Goal: Task Accomplishment & Management: Manage account settings

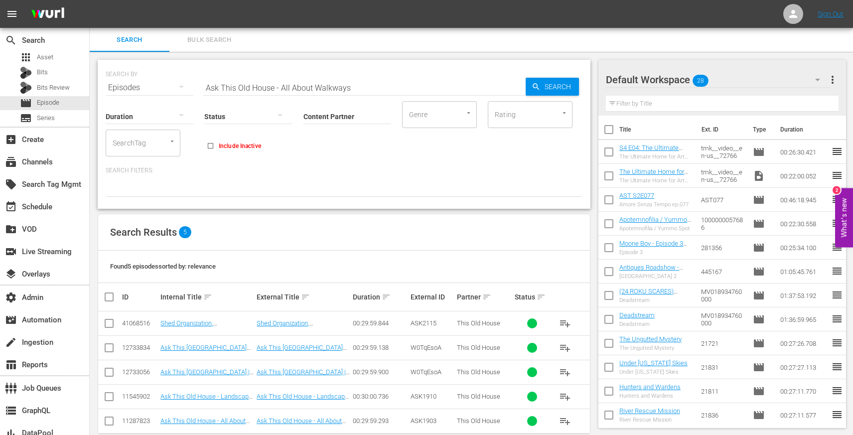
scroll to position [1, 0]
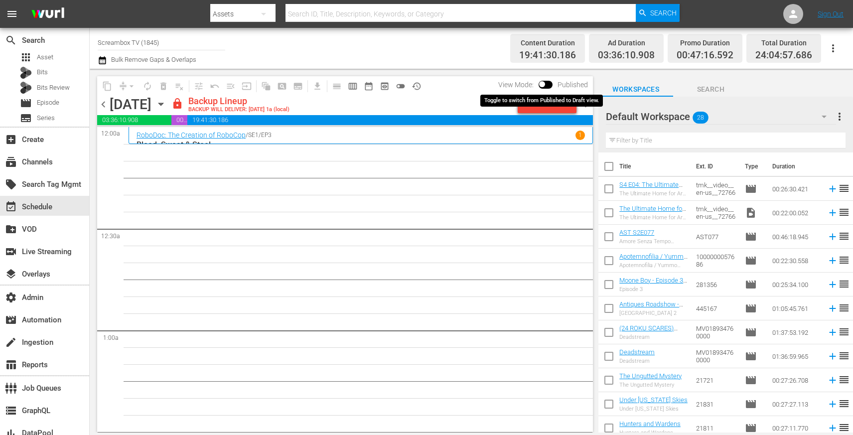
click at [547, 84] on input "checkbox" at bounding box center [542, 86] width 21 height 7
checkbox input "true"
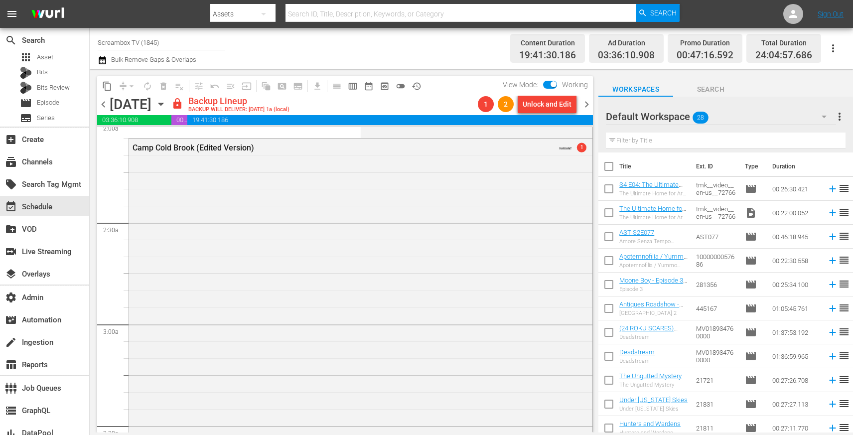
scroll to position [414, 0]
click at [371, 222] on div "Camp Cold Brook (Edited Version) VARIANT 1" at bounding box center [361, 323] width 464 height 372
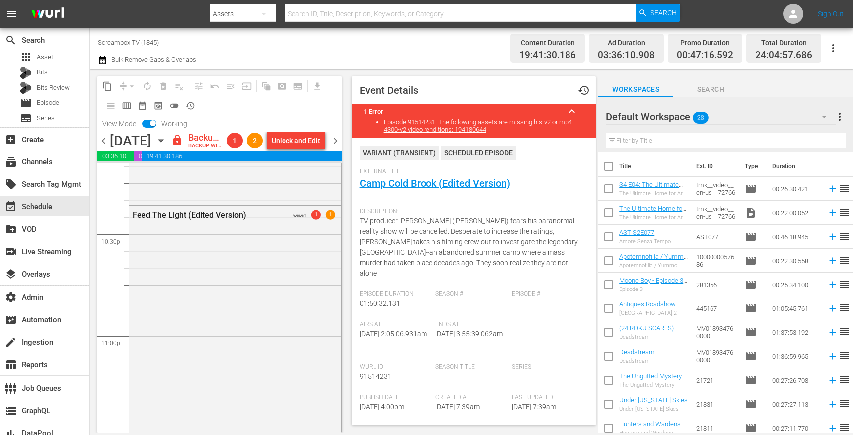
scroll to position [4531, 0]
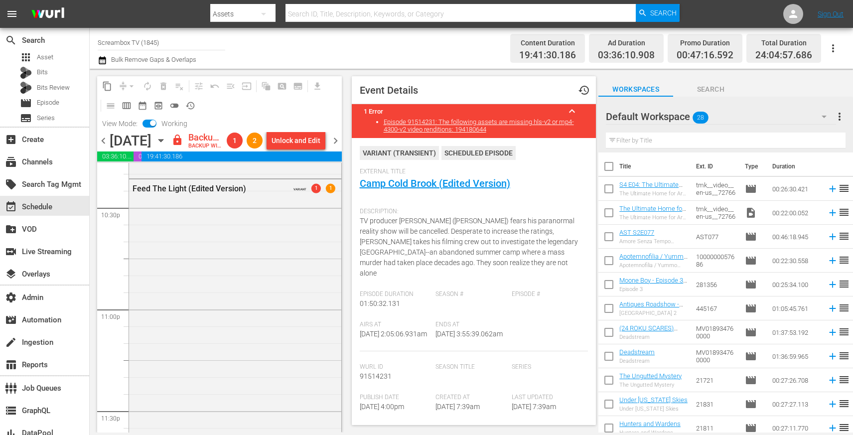
click at [245, 284] on div "Feed The Light (Edited Version) VARIANT 1 1" at bounding box center [235, 353] width 212 height 348
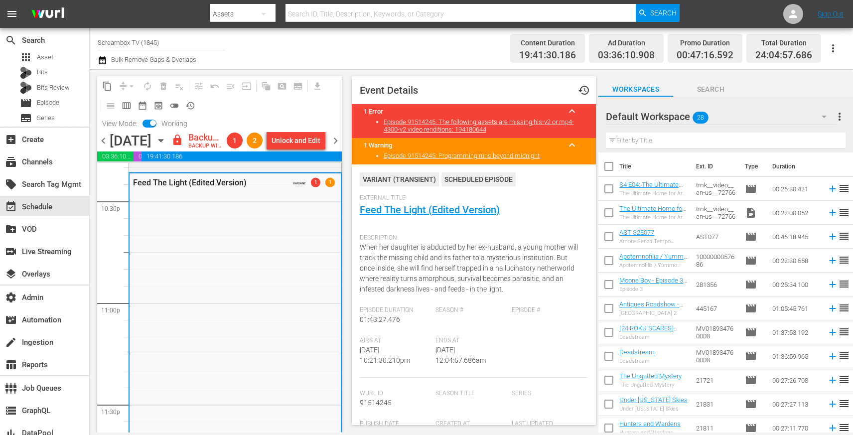
scroll to position [4536, 0]
click at [393, 208] on link "Feed The Light (Edited Version)" at bounding box center [430, 210] width 140 height 12
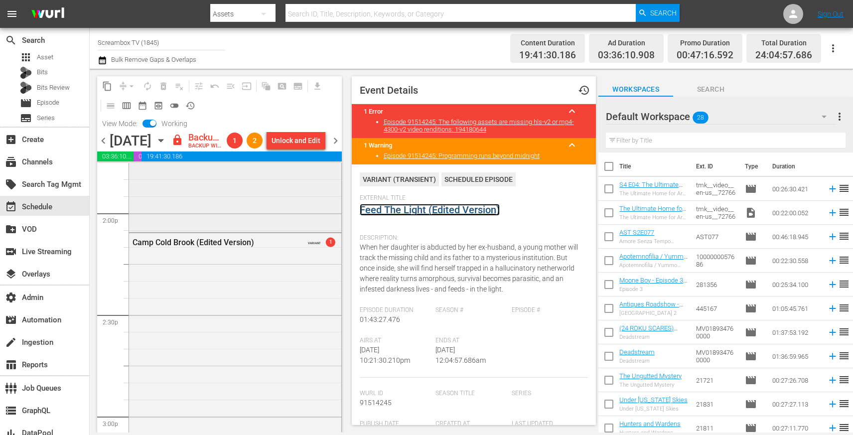
scroll to position [2809, 0]
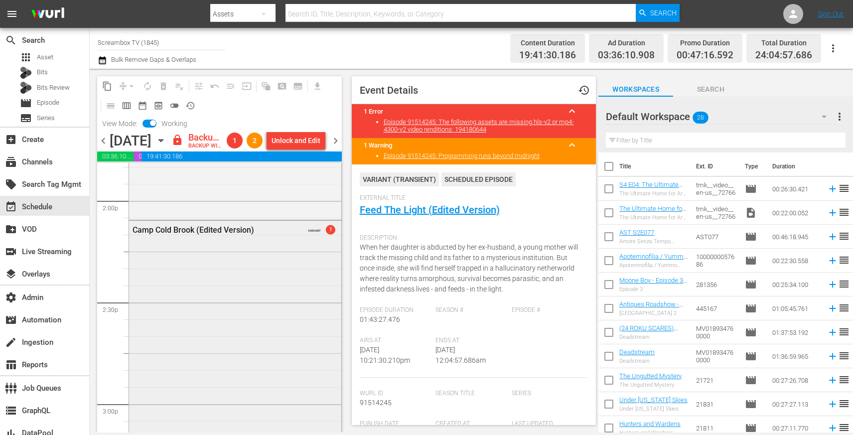
click at [296, 276] on div "Camp Cold Brook (Edited Version) VARIANT 1" at bounding box center [235, 407] width 212 height 372
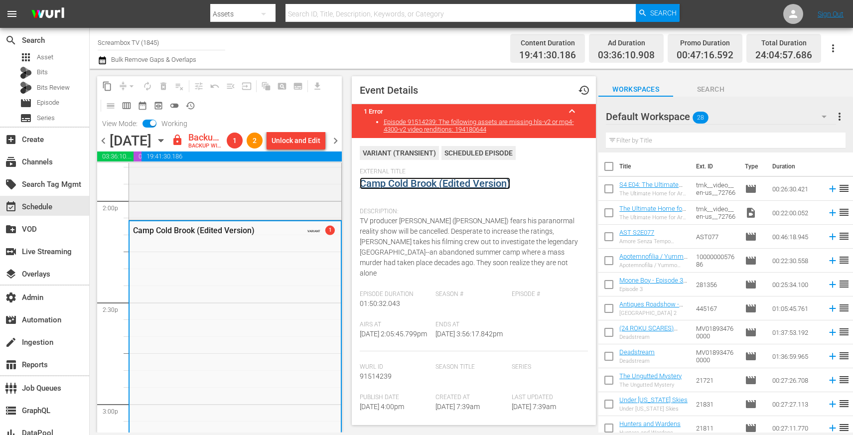
click at [397, 178] on link "Camp Cold Brook (Edited Version)" at bounding box center [435, 183] width 151 height 12
click at [105, 85] on span "content_copy" at bounding box center [107, 86] width 10 height 10
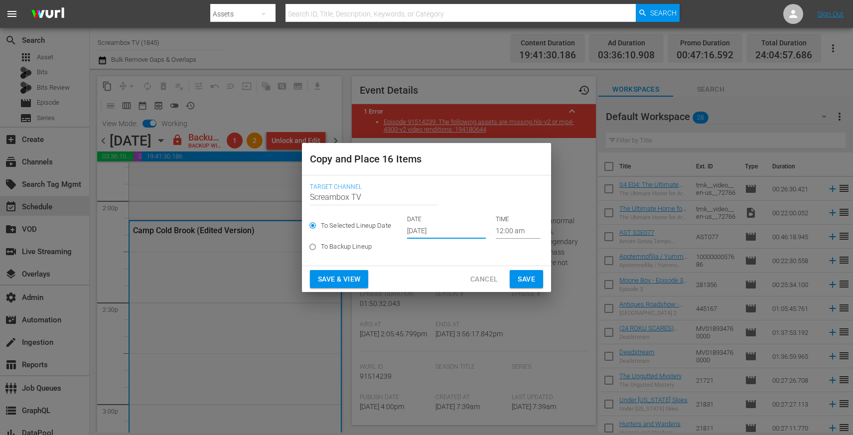
click at [427, 236] on input "Oct 4th 2025" at bounding box center [446, 231] width 79 height 15
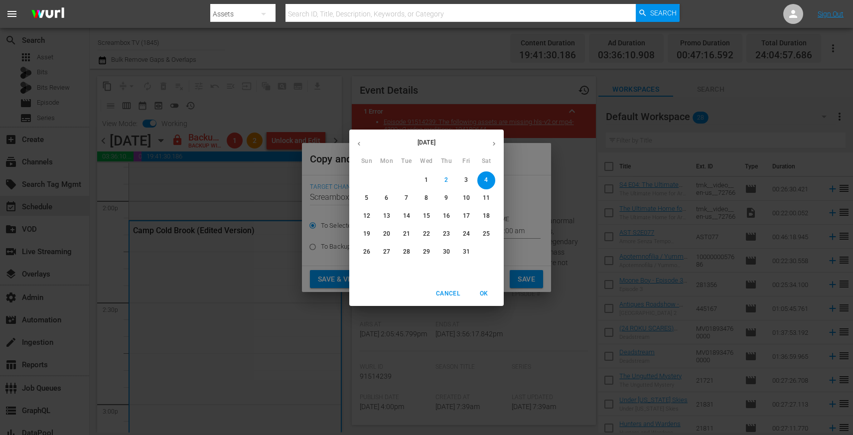
click at [495, 145] on icon "button" at bounding box center [493, 143] width 7 height 7
click at [406, 197] on p "9" at bounding box center [406, 198] width 3 height 8
type input "Dec 9th 2025"
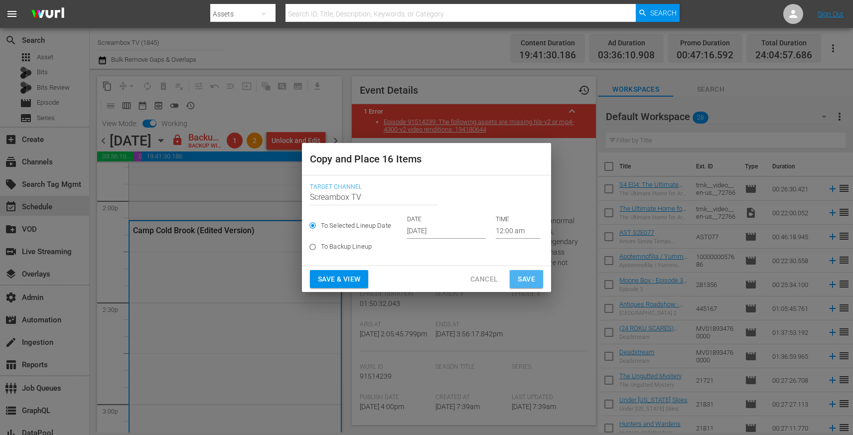
click at [530, 284] on span "Save" at bounding box center [526, 279] width 17 height 12
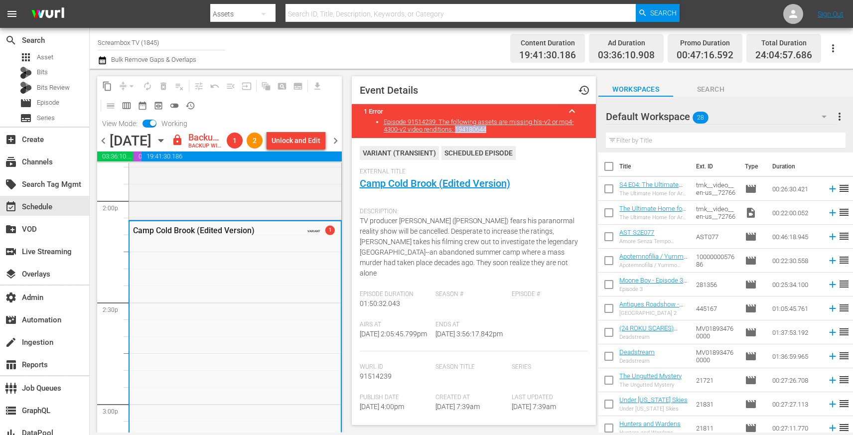
drag, startPoint x: 494, startPoint y: 130, endPoint x: 457, endPoint y: 131, distance: 36.9
click at [457, 131] on li "Episode 91514239: The following assets are missing hls-v2 or mp4-4300-v2 video …" at bounding box center [484, 125] width 201 height 15
copy link "194180644"
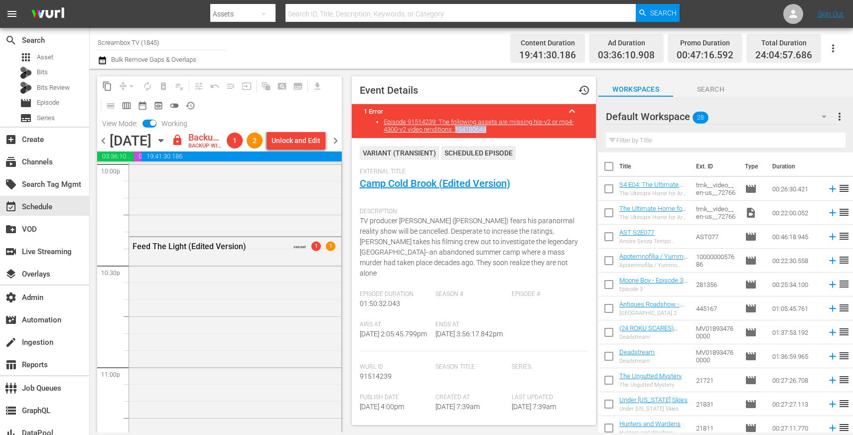
scroll to position [4451, 0]
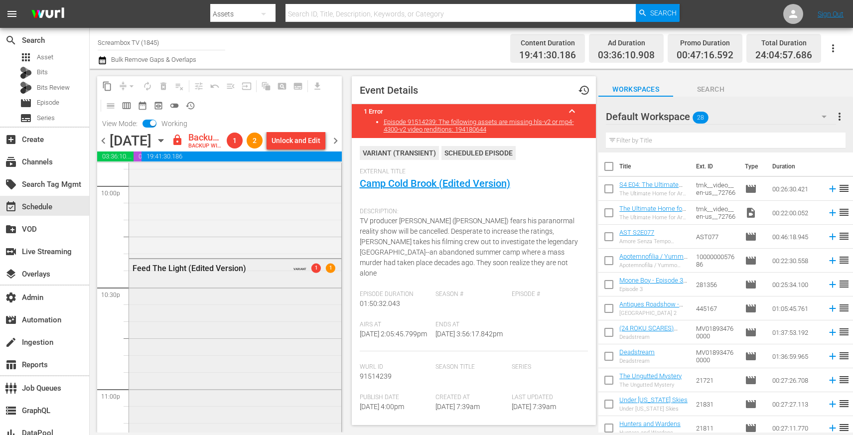
click at [185, 322] on div "Feed The Light (Edited Version) VARIANT 1 1" at bounding box center [235, 433] width 212 height 348
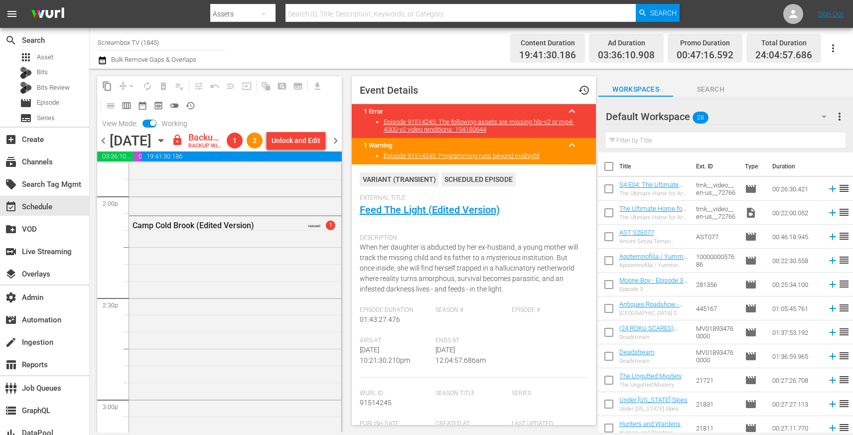
scroll to position [2821, 0]
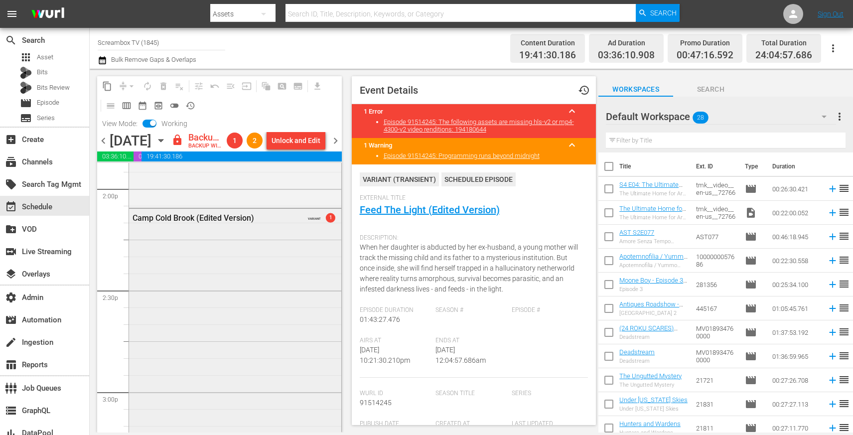
click at [254, 282] on div "Camp Cold Brook (Edited Version) VARIANT 1" at bounding box center [235, 395] width 212 height 372
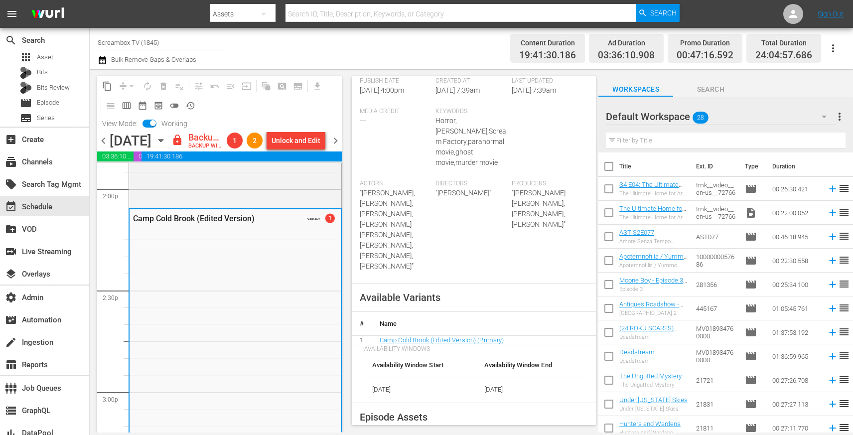
scroll to position [0, 0]
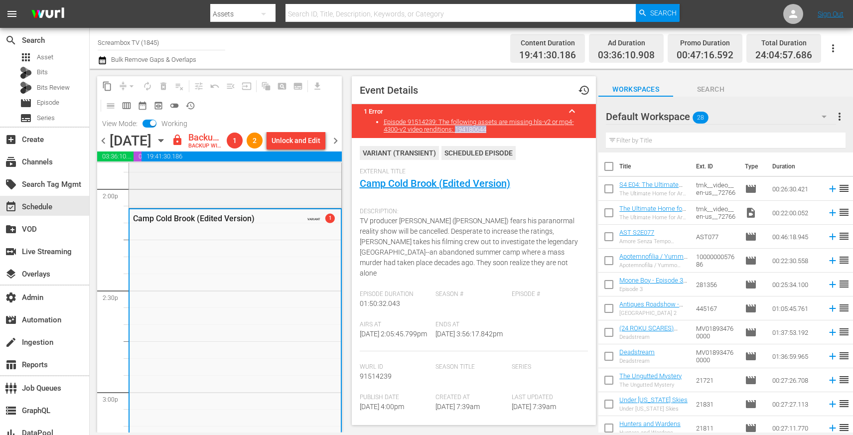
click at [339, 145] on span "chevron_right" at bounding box center [335, 141] width 12 height 12
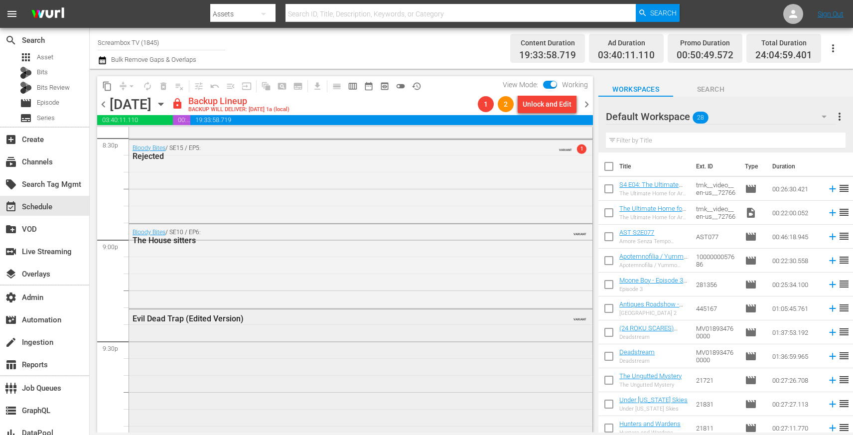
scroll to position [4100, 0]
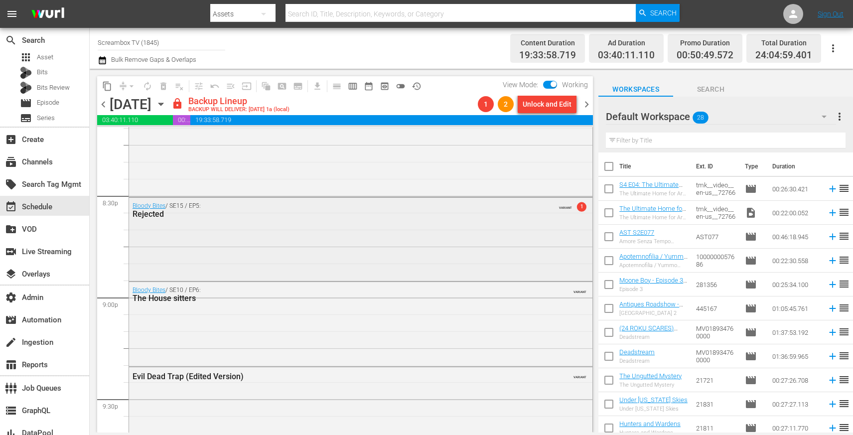
click at [189, 220] on div "Bloody Bites / SE15 / EP5: Rejected VARIANT 1" at bounding box center [361, 210] width 464 height 24
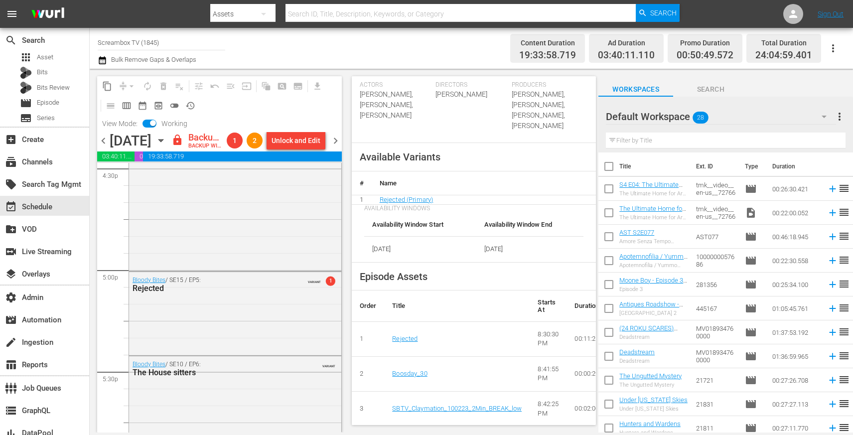
scroll to position [384, 0]
click at [407, 337] on link "Rejected" at bounding box center [404, 337] width 25 height 7
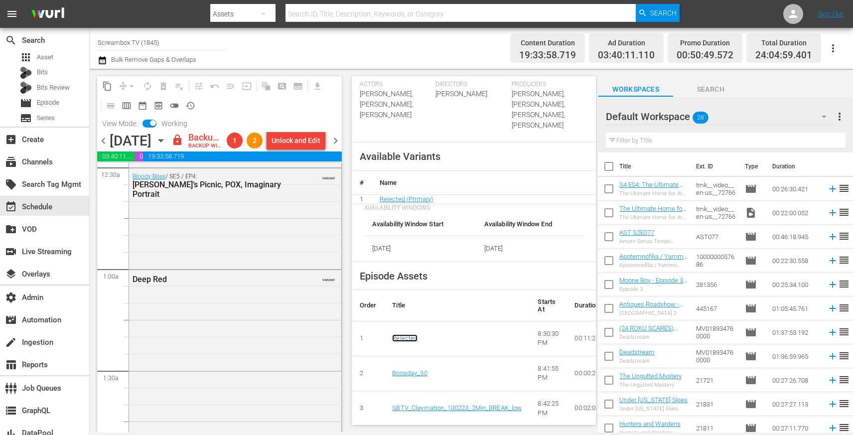
scroll to position [0, 0]
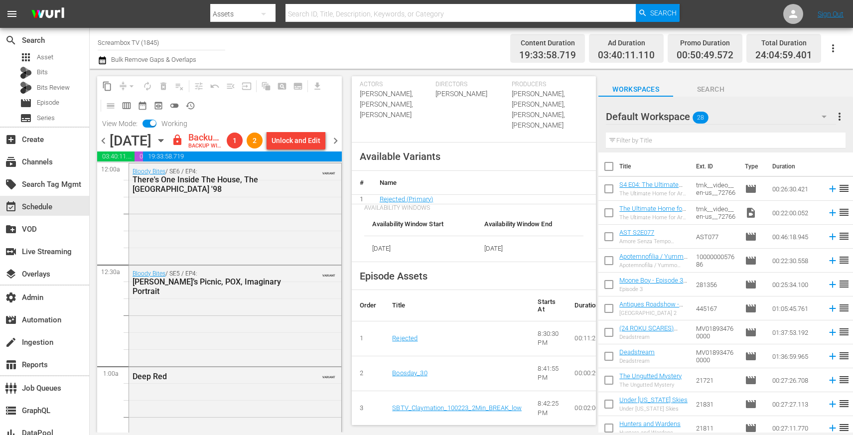
click at [340, 147] on span "chevron_right" at bounding box center [335, 141] width 12 height 12
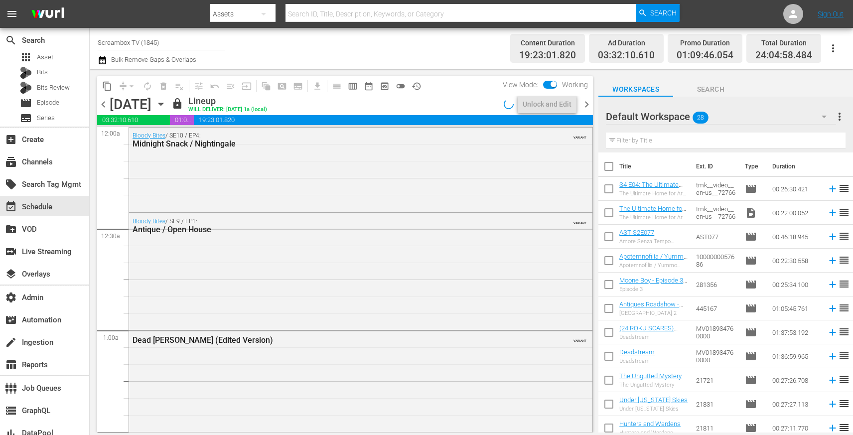
click at [103, 105] on span "chevron_left" at bounding box center [103, 104] width 12 height 12
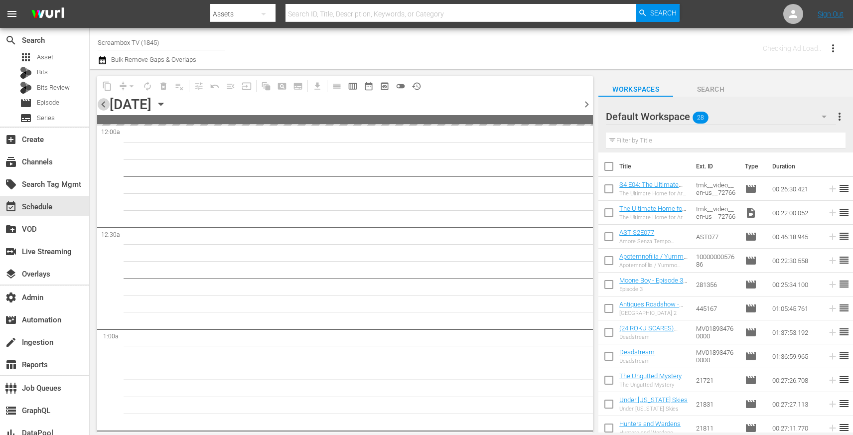
click at [103, 105] on span "chevron_left" at bounding box center [103, 104] width 12 height 12
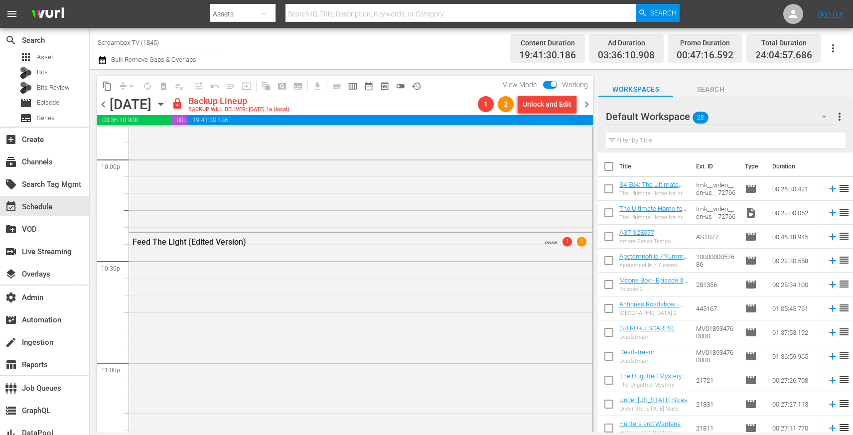
scroll to position [4436, 0]
click at [251, 347] on div "Feed The Light (Edited Version) VARIANT 1 1" at bounding box center [361, 412] width 464 height 348
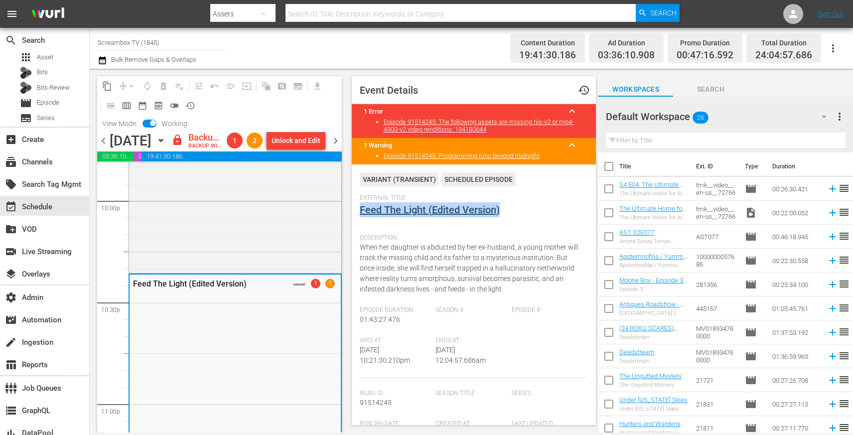
drag, startPoint x: 501, startPoint y: 210, endPoint x: 360, endPoint y: 209, distance: 141.1
click at [360, 209] on div "External Title Feed The Light (Edited Version)" at bounding box center [474, 211] width 229 height 35
copy link "Feed The Light (Edited Version)"
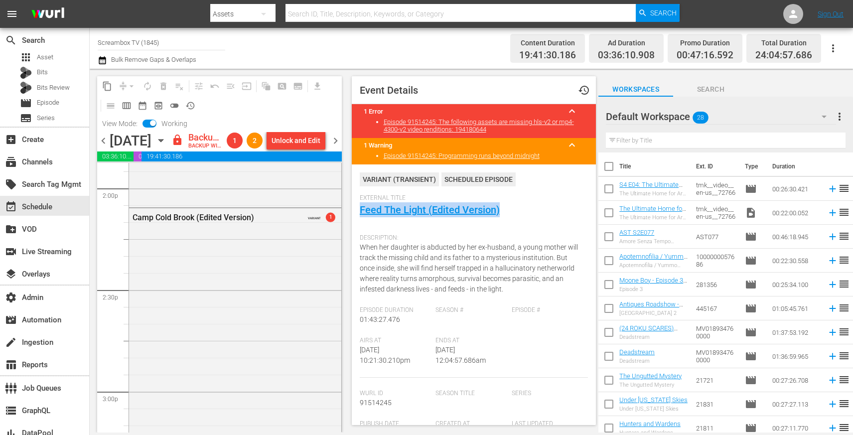
scroll to position [2810, 0]
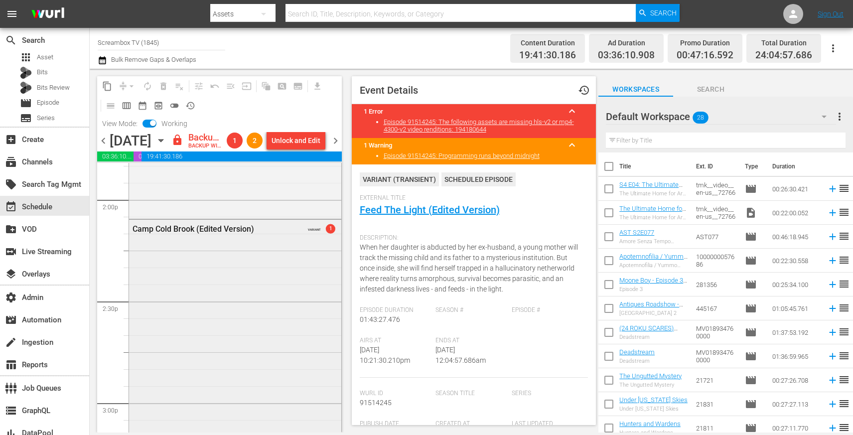
click at [264, 262] on div "Camp Cold Brook (Edited Version) VARIANT 1" at bounding box center [235, 406] width 212 height 372
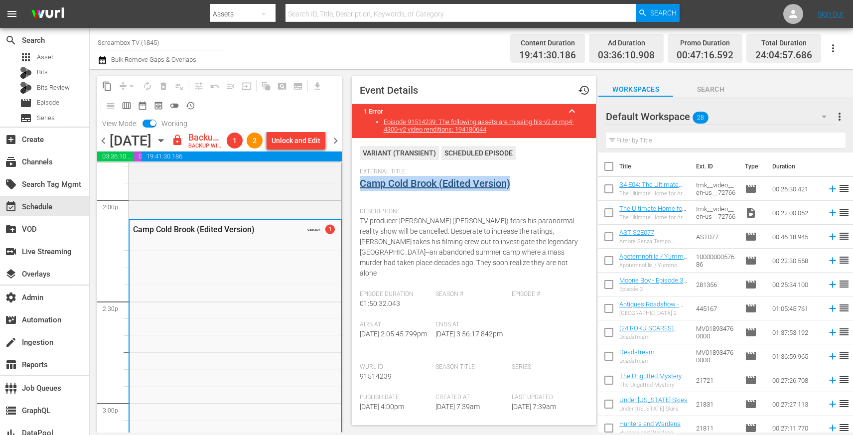
drag, startPoint x: 516, startPoint y: 183, endPoint x: 360, endPoint y: 185, distance: 156.0
click at [360, 185] on div "External Title Camp Cold Brook (Edited Version)" at bounding box center [474, 185] width 229 height 35
copy link "Camp Cold Brook (Edited Version)"
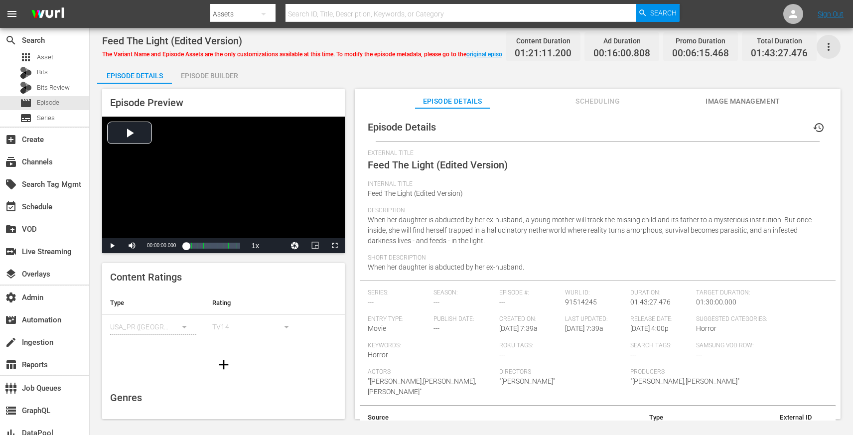
click at [827, 47] on icon "button" at bounding box center [829, 47] width 12 height 12
click at [755, 49] on div "Segmentation Clips" at bounding box center [771, 51] width 124 height 24
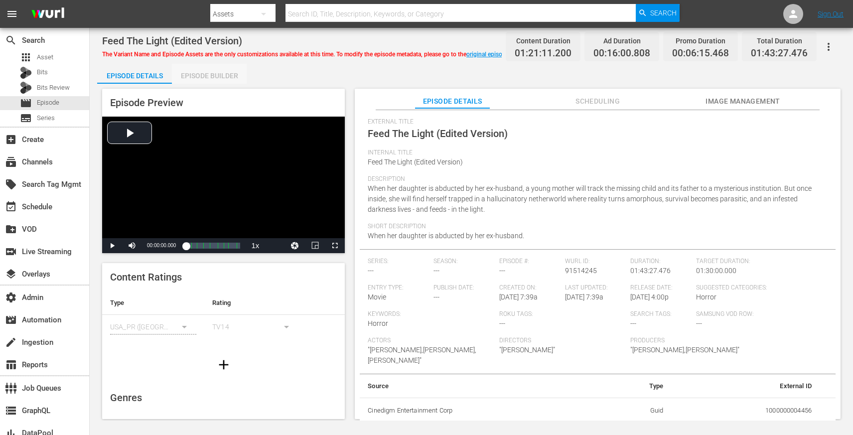
click at [222, 77] on div "Episode Builder" at bounding box center [209, 76] width 75 height 24
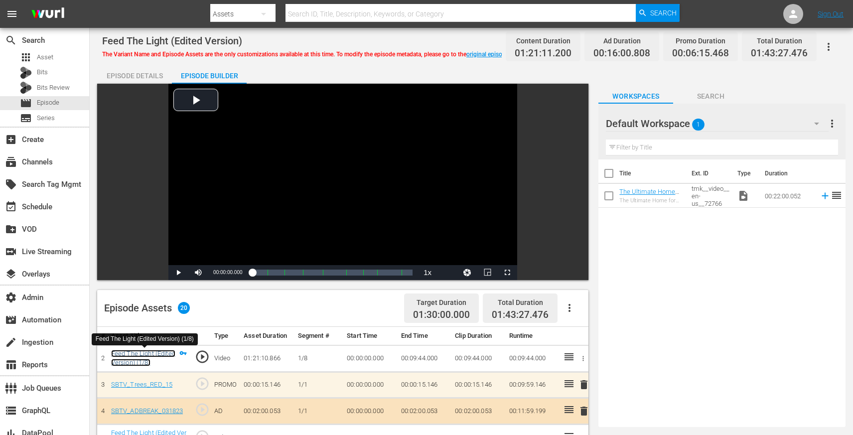
click at [147, 353] on link "Feed The Light (Edited Version) (1/8)" at bounding box center [143, 358] width 64 height 17
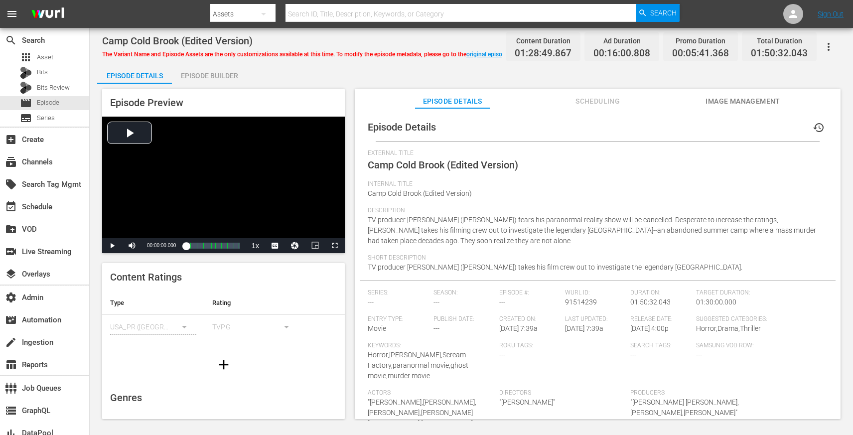
click at [836, 46] on button "button" at bounding box center [829, 47] width 24 height 24
click at [803, 48] on div "Segmentation Clips" at bounding box center [771, 51] width 124 height 24
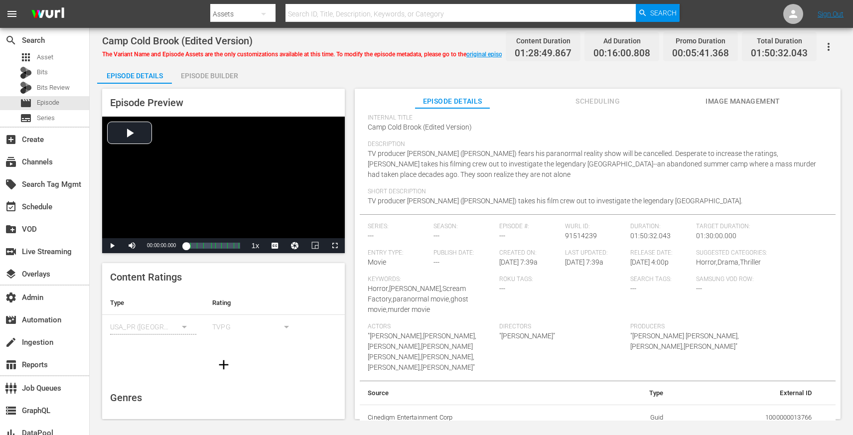
scroll to position [73, 0]
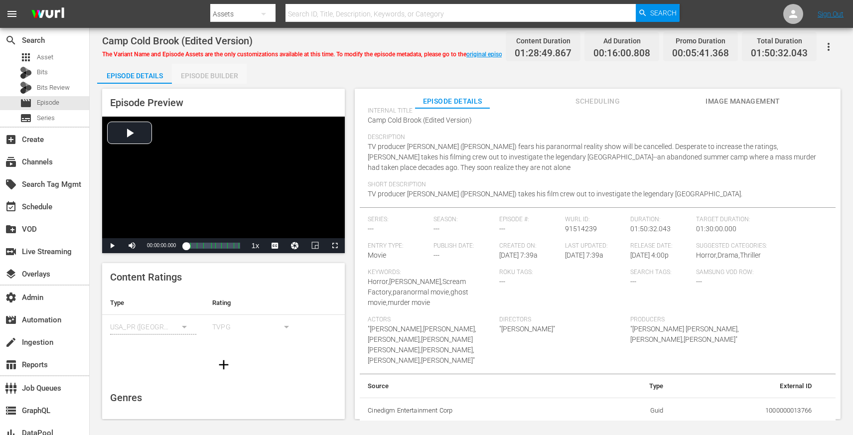
click at [212, 79] on div "Episode Builder" at bounding box center [209, 76] width 75 height 24
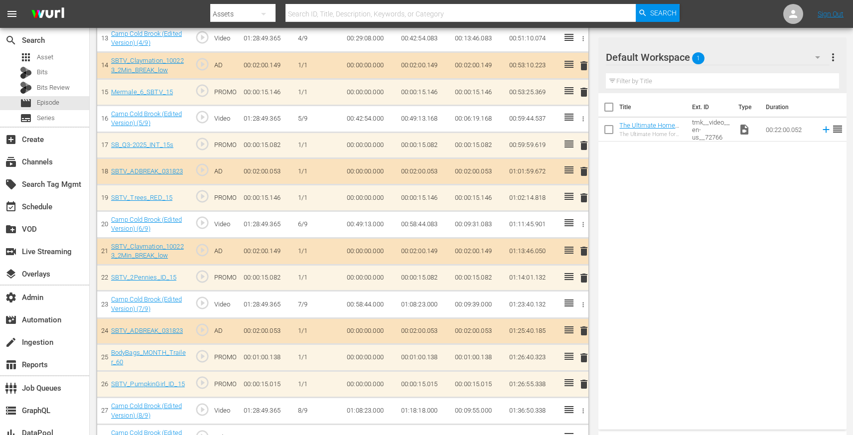
scroll to position [713, 0]
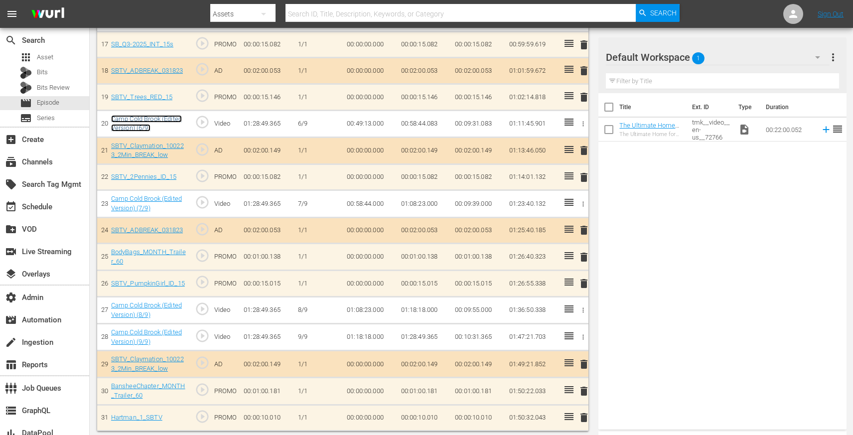
click at [134, 118] on link "Camp Cold Brook (Edited Version) (6/9)" at bounding box center [146, 123] width 71 height 17
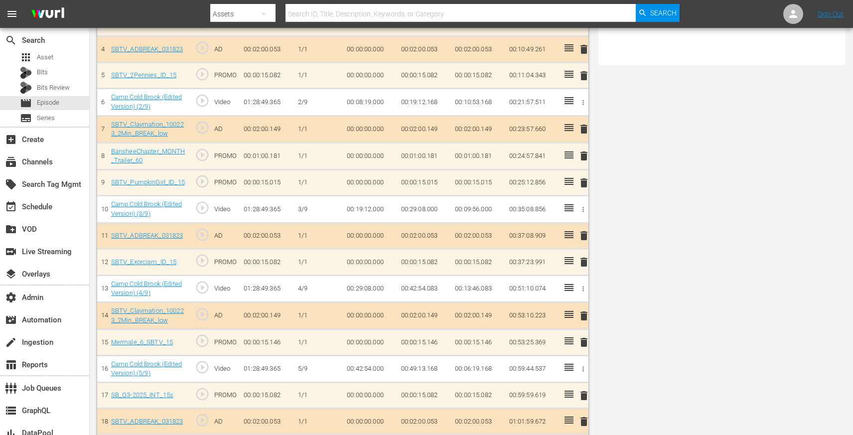
scroll to position [0, 0]
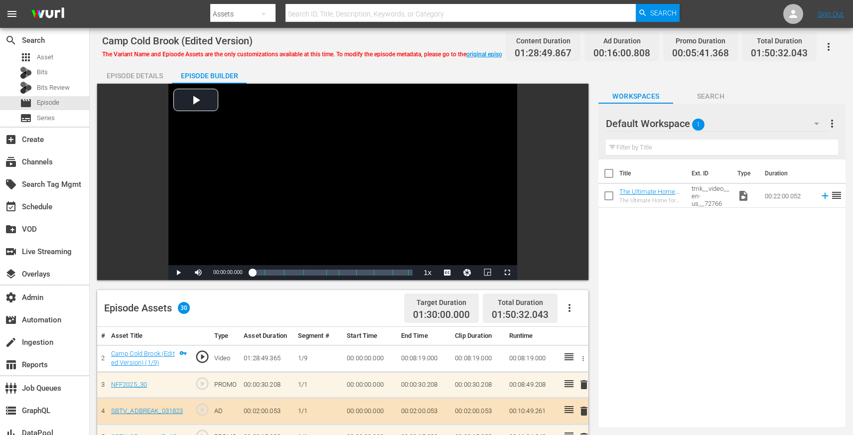
click at [824, 42] on icon "button" at bounding box center [829, 47] width 12 height 12
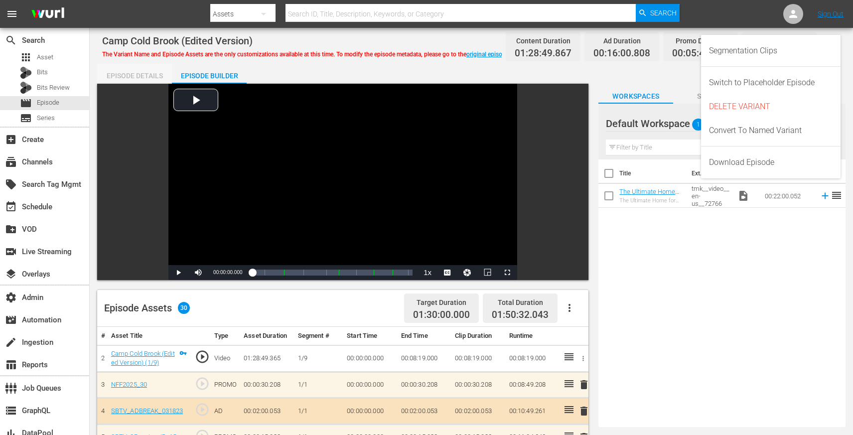
click at [141, 69] on div "Episode Details" at bounding box center [134, 76] width 75 height 24
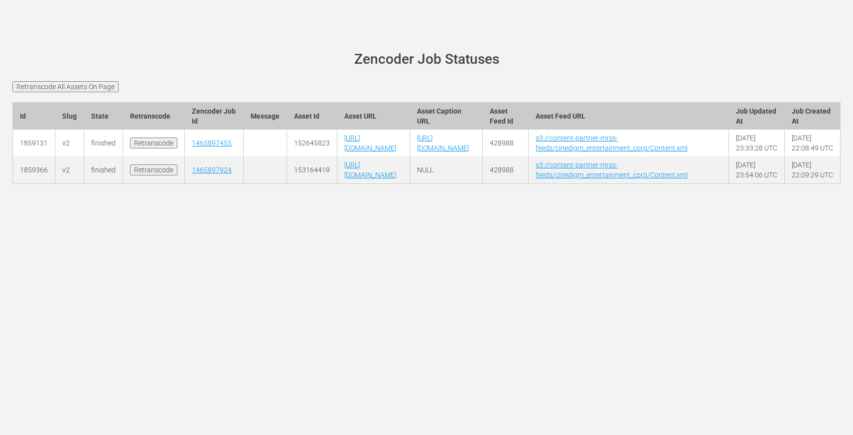
scroll to position [0, 51]
click at [287, 157] on td "152645823" at bounding box center [312, 143] width 50 height 27
click at [192, 147] on link "1465897455" at bounding box center [212, 143] width 40 height 8
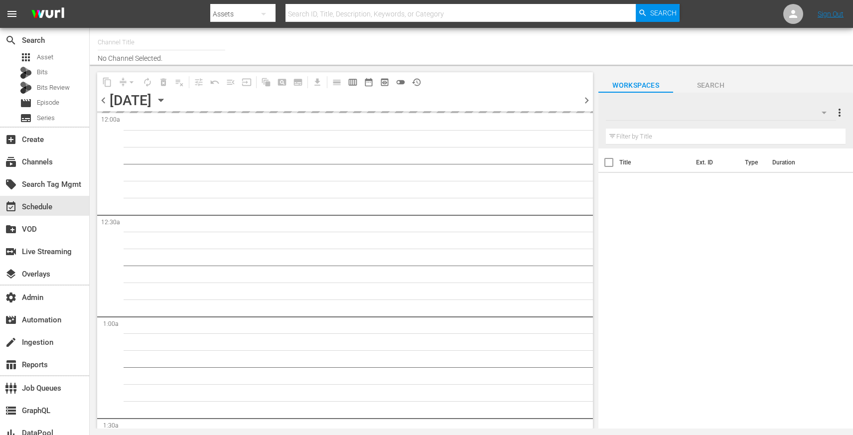
type input "Screambox TV (1845)"
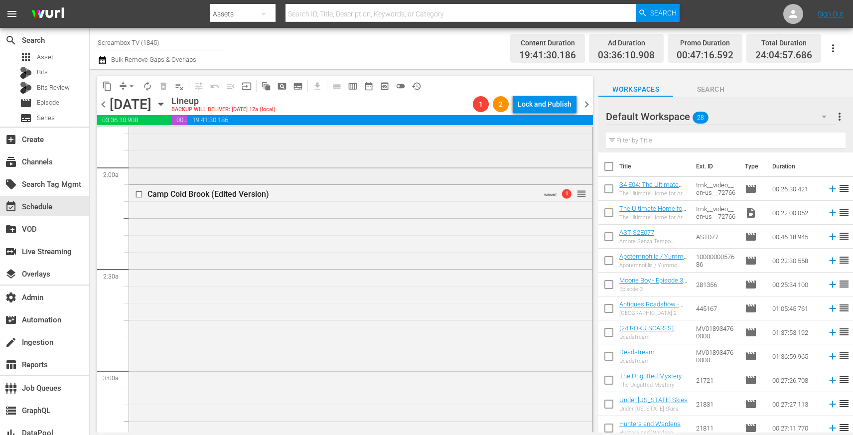
scroll to position [367, 0]
click at [361, 313] on div "Camp Cold Brook (Edited Version) VARIANT 1 reorder" at bounding box center [361, 370] width 464 height 372
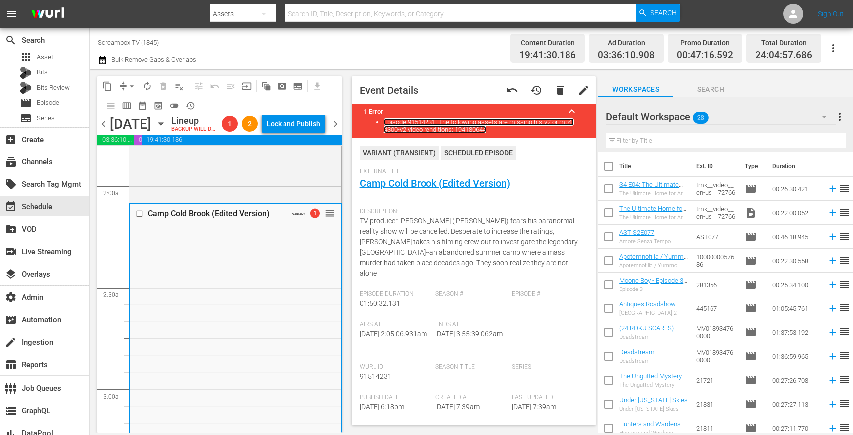
click at [405, 131] on link "Episode 91514231: The following assets are missing hls-v2 or mp4-4300-v2 video …" at bounding box center [479, 125] width 190 height 15
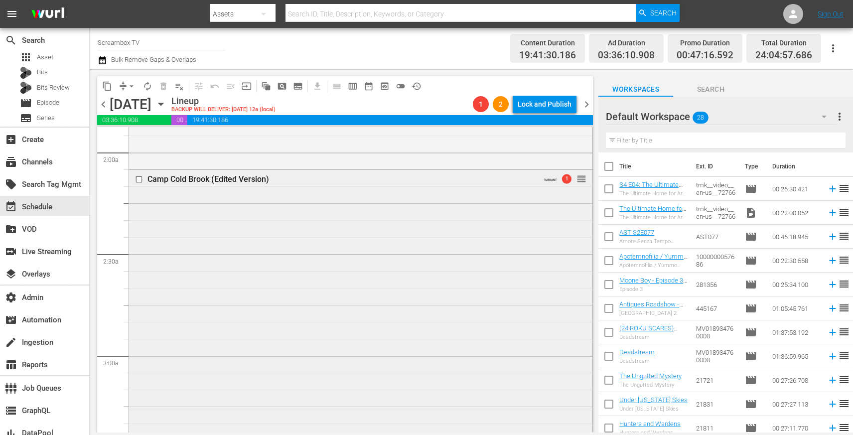
scroll to position [374, 0]
click at [400, 276] on div "Camp Cold Brook (Edited Version) VARIANT 1 reorder" at bounding box center [361, 363] width 464 height 372
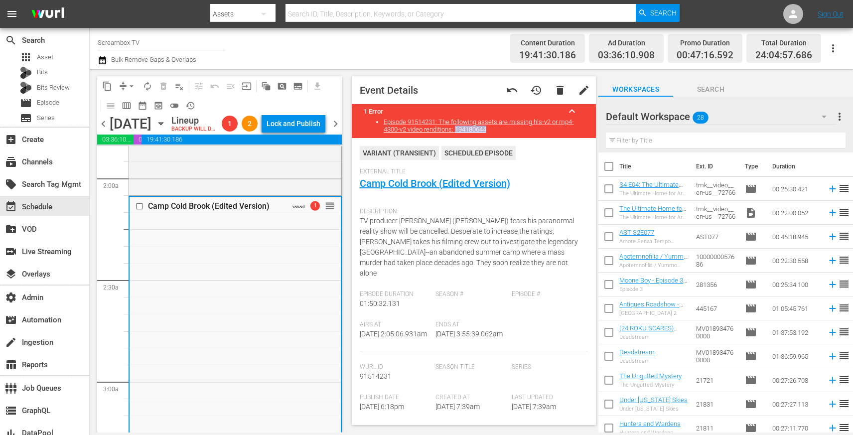
drag, startPoint x: 495, startPoint y: 132, endPoint x: 456, endPoint y: 132, distance: 38.9
click at [456, 132] on li "Episode 91514231: The following assets are missing hls-v2 or mp4-4300-v2 video …" at bounding box center [484, 125] width 201 height 15
copy link "194180644"
click at [212, 106] on div "content_copy compress arrow_drop_down autorenew_outlined delete_forever_outline…" at bounding box center [219, 95] width 245 height 39
click at [175, 87] on span "playlist_remove_outlined" at bounding box center [179, 86] width 10 height 10
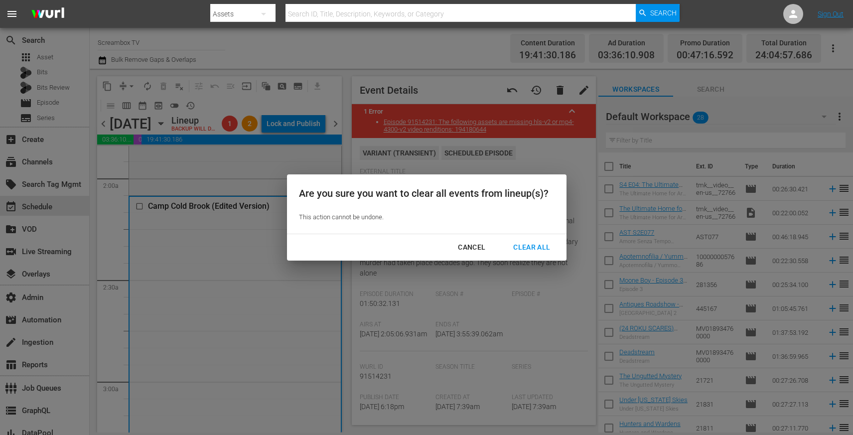
click at [526, 246] on div "Clear All" at bounding box center [531, 247] width 53 height 12
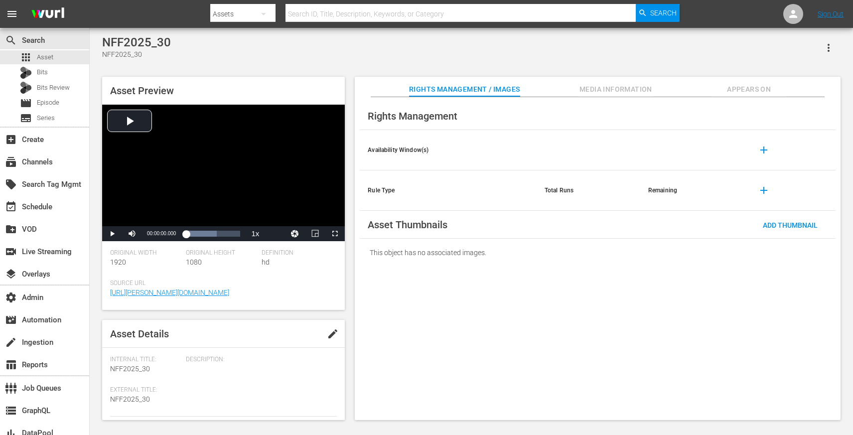
click at [836, 51] on button "button" at bounding box center [829, 48] width 24 height 24
click at [603, 43] on div "NFF2025_30 NFF2025_30" at bounding box center [471, 47] width 739 height 24
click at [741, 91] on span "Appears On" at bounding box center [749, 89] width 75 height 12
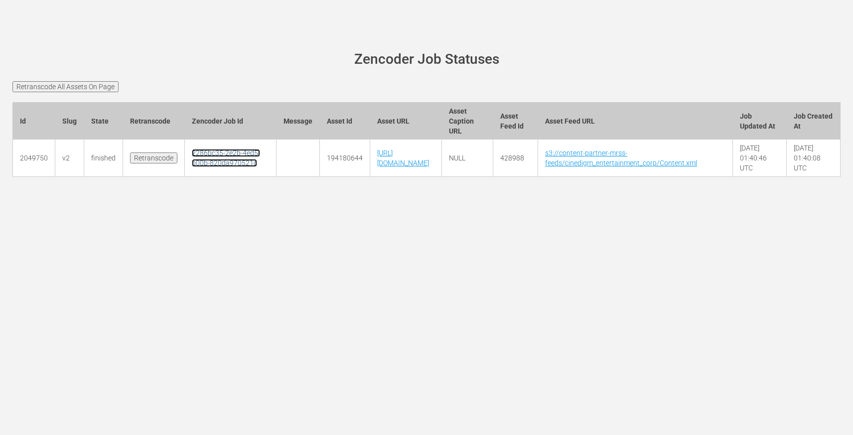
click at [195, 159] on link "2286bc35-2e2b-4ed5-b00b-820da970521c" at bounding box center [226, 158] width 68 height 18
click at [152, 163] on input "Retranscode" at bounding box center [153, 158] width 47 height 11
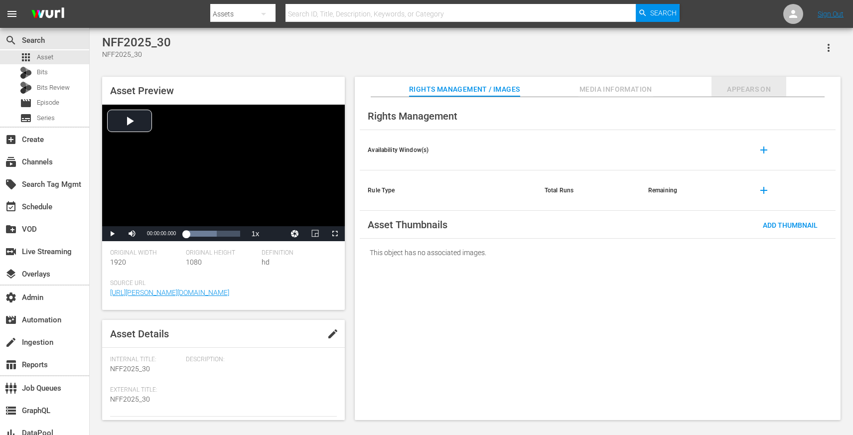
click at [764, 91] on span "Appears On" at bounding box center [749, 89] width 75 height 12
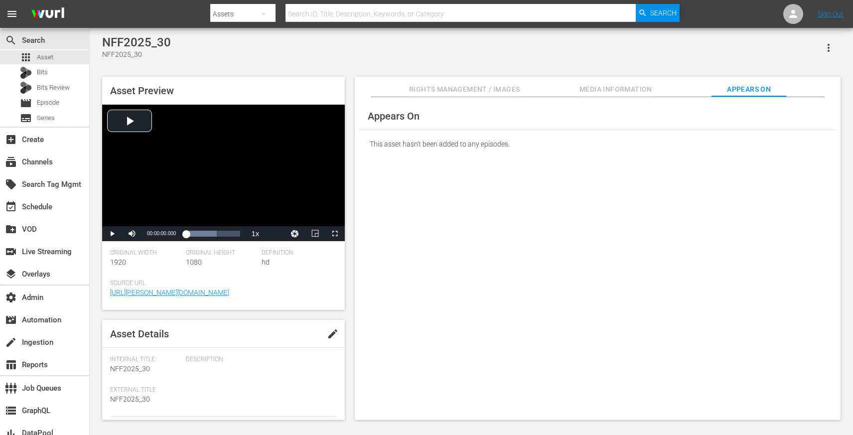
click at [137, 40] on div "NFF2025_30" at bounding box center [136, 42] width 69 height 14
copy div "NFF2025_30"
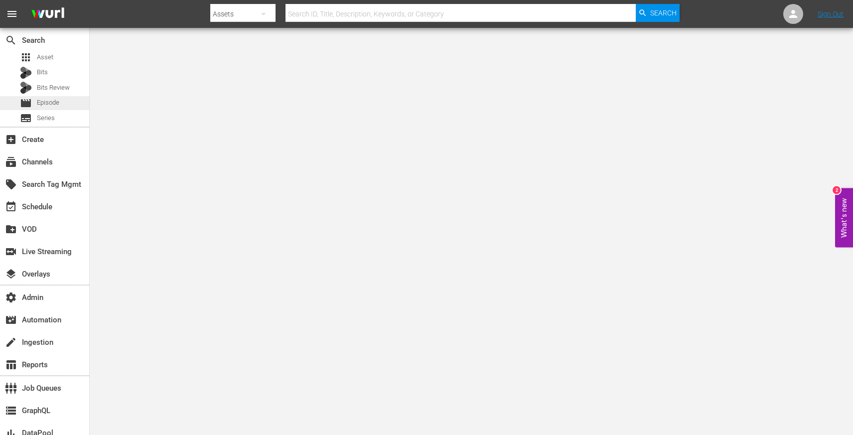
click at [57, 96] on div "movie Episode" at bounding box center [39, 103] width 39 height 14
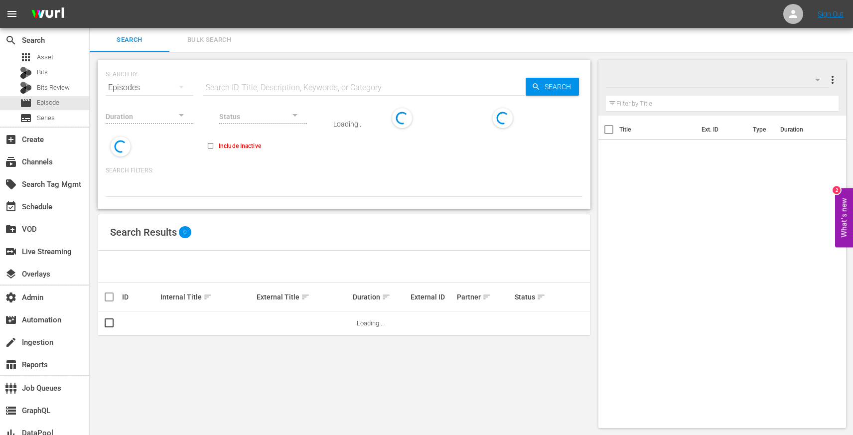
click at [240, 76] on input "text" at bounding box center [364, 88] width 322 height 24
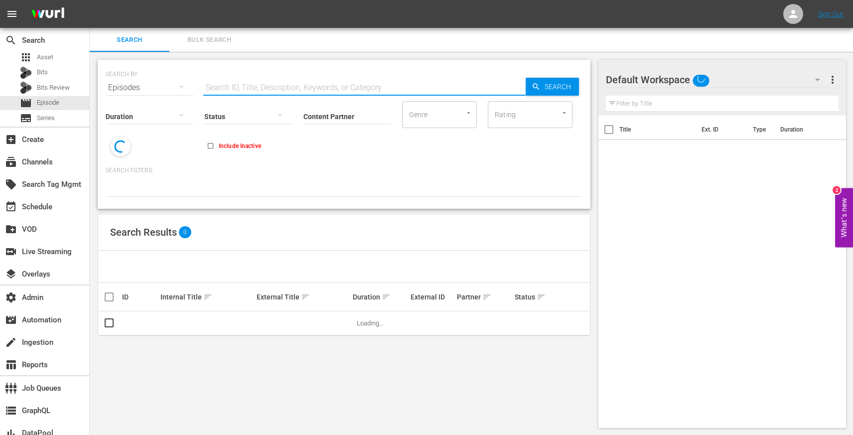
paste input "Inside the Nets"
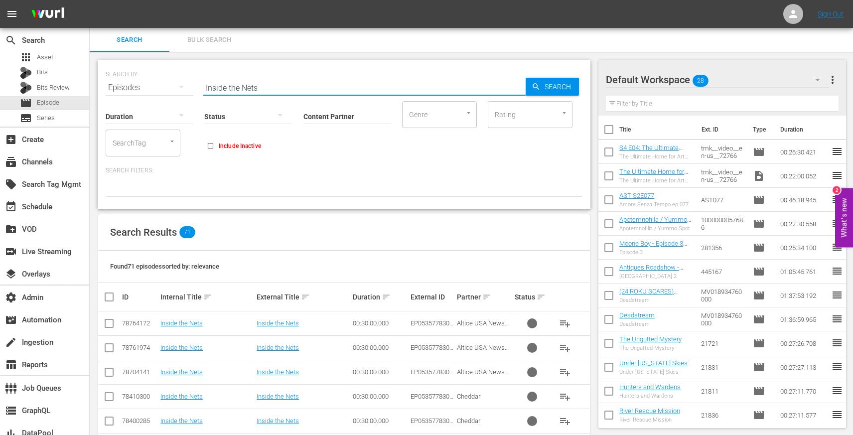
paste input "Under the Gun"
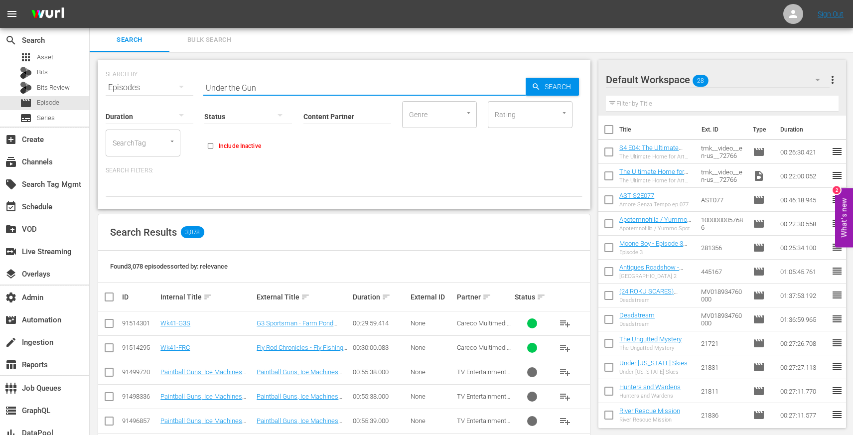
type input "Under the Gun"
click at [320, 121] on input "Content Partner" at bounding box center [348, 117] width 88 height 36
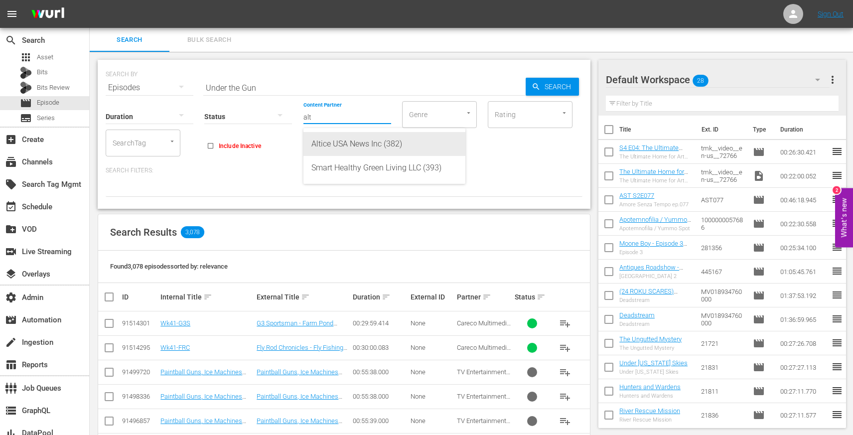
click at [318, 141] on div "Altice USA News Inc (382)" at bounding box center [385, 144] width 146 height 24
type input "Altice USA News Inc (382)"
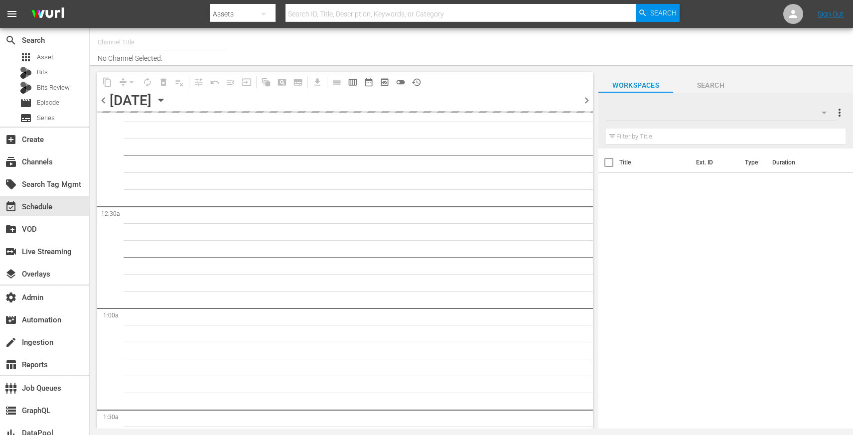
type input "Screambox TV (1845)"
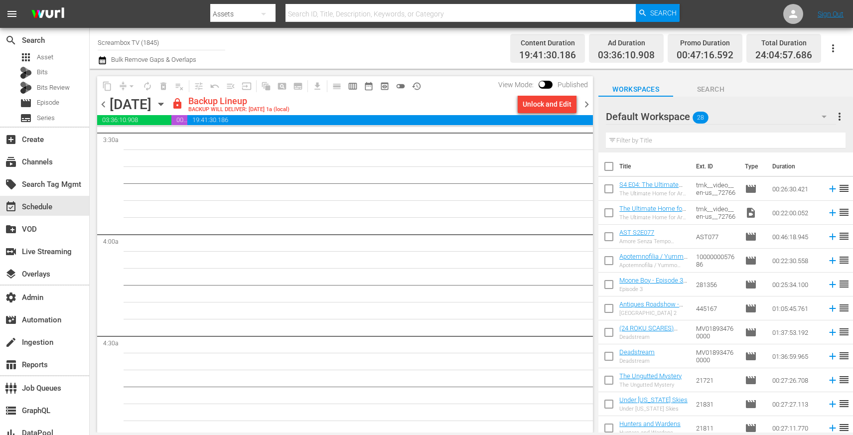
scroll to position [701, 0]
click at [542, 82] on span at bounding box center [542, 84] width 6 height 6
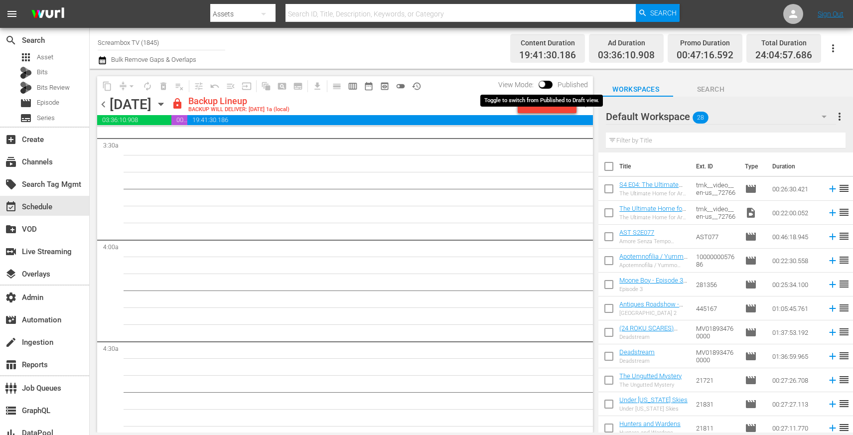
click at [541, 85] on input "checkbox" at bounding box center [542, 86] width 21 height 7
checkbox input "true"
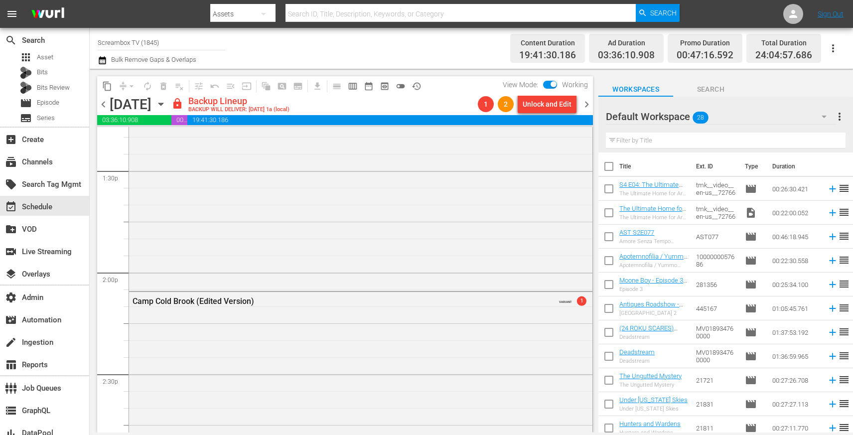
scroll to position [2705, 0]
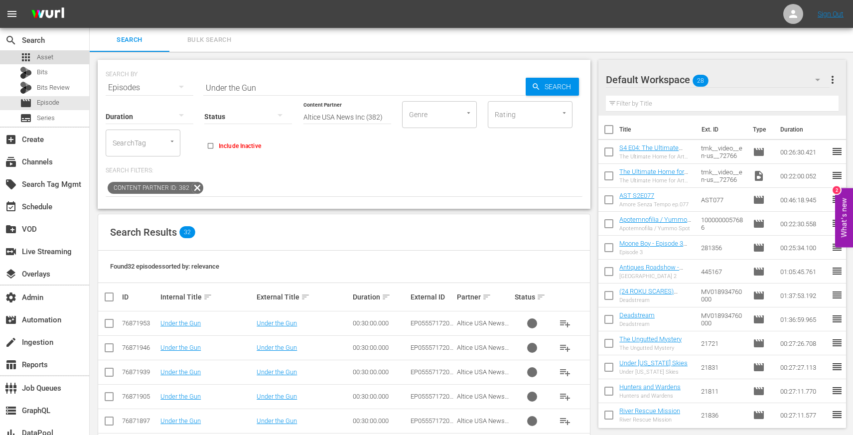
click at [41, 60] on span "Asset" at bounding box center [45, 57] width 16 height 10
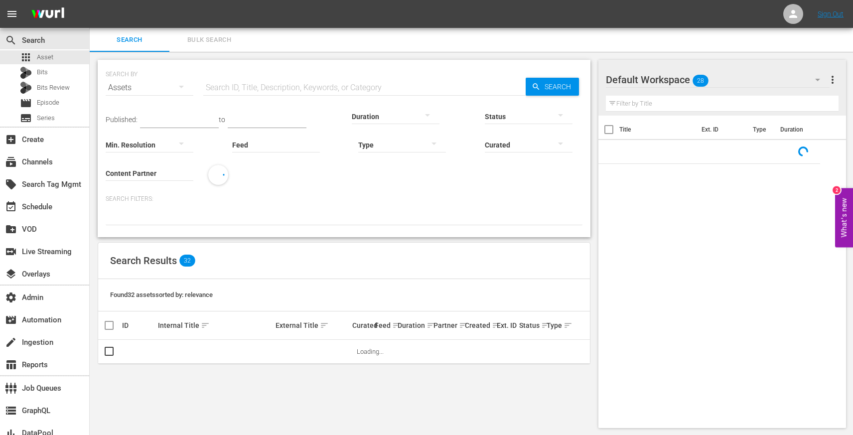
click at [235, 80] on input "text" at bounding box center [364, 88] width 322 height 24
paste input "91181565"
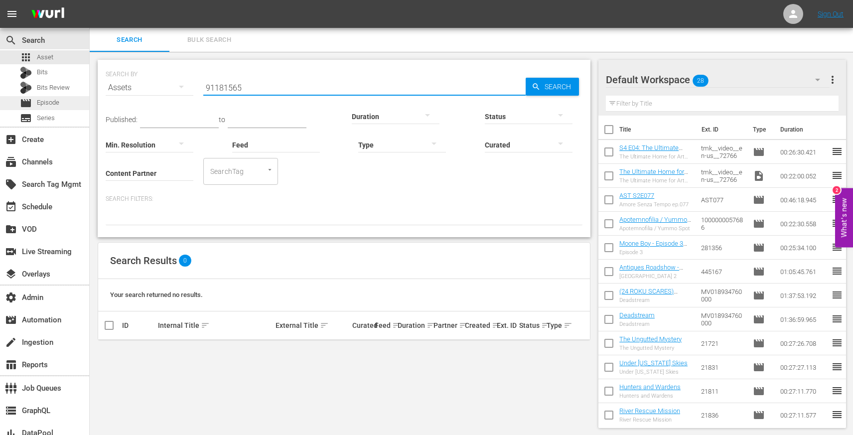
type input "91181565"
click at [49, 105] on span "Episode" at bounding box center [48, 103] width 22 height 10
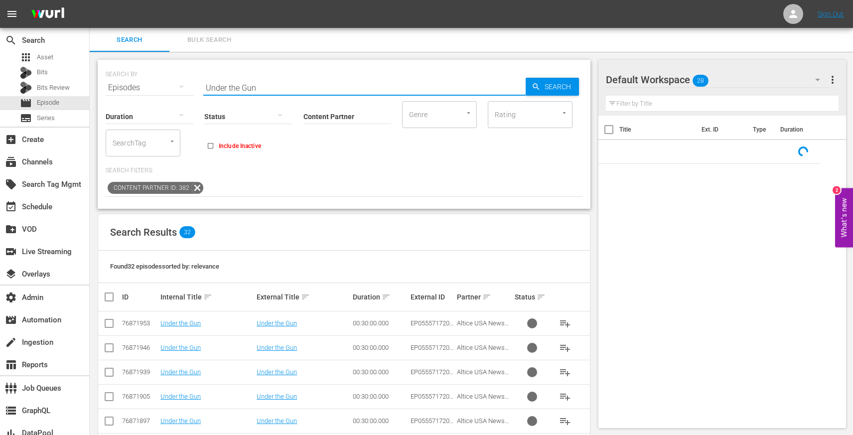
click at [243, 89] on input "Under the Gun" at bounding box center [364, 88] width 322 height 24
paste input "91181565"
type input "91181565"
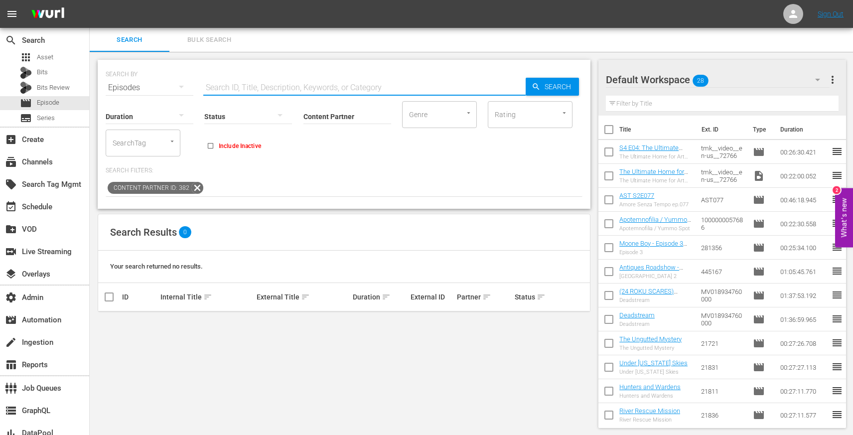
paste input "91181565"
click at [197, 183] on icon at bounding box center [197, 187] width 13 height 13
click at [247, 90] on input "91181565" at bounding box center [364, 88] width 322 height 24
type input "9118156"
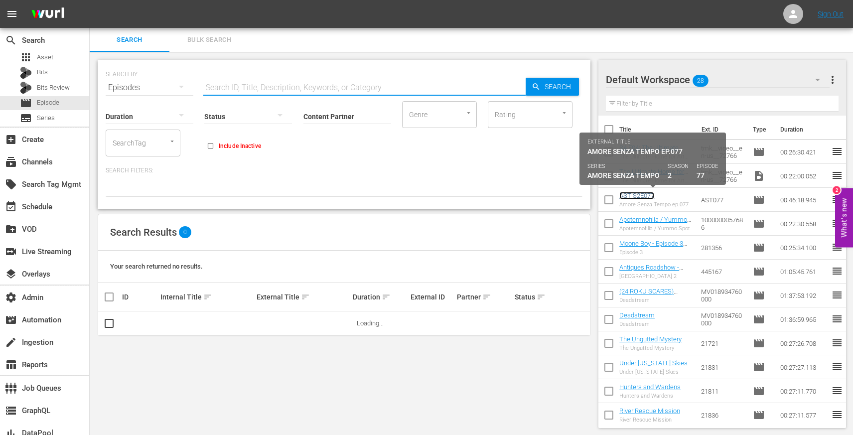
click at [640, 198] on link "AST S2E077" at bounding box center [637, 195] width 35 height 7
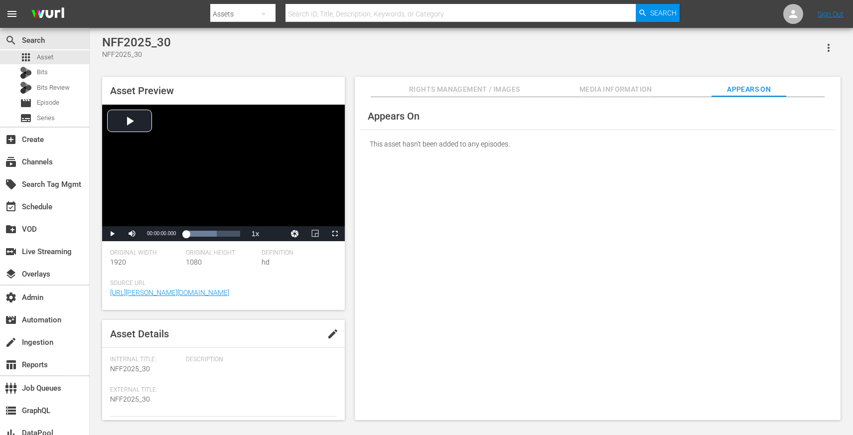
click at [359, 134] on div "Appears On This asset hasn't been added to any episodes." at bounding box center [598, 258] width 486 height 323
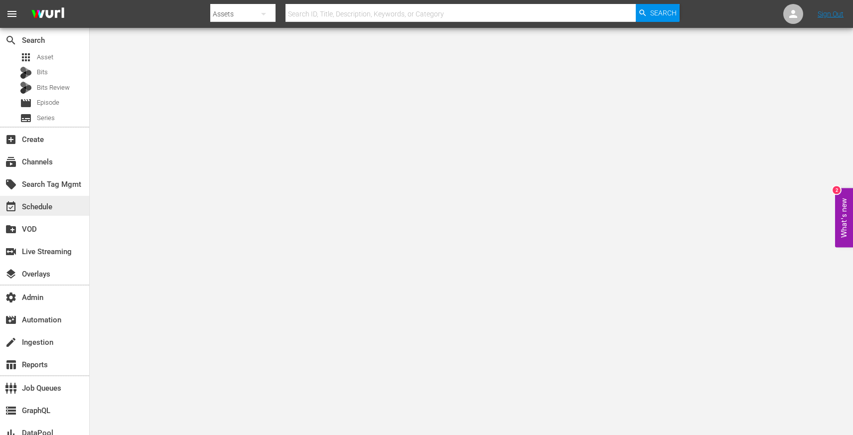
click at [52, 210] on div "event_available Schedule" at bounding box center [28, 205] width 56 height 9
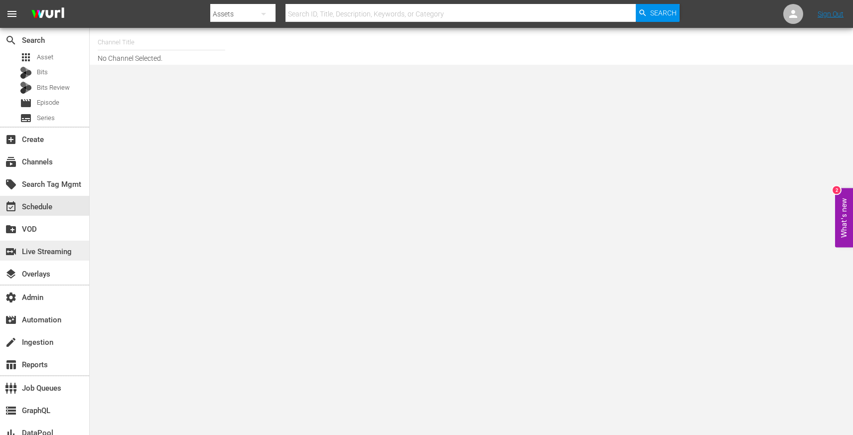
click at [55, 255] on div "switch_video Live Streaming" at bounding box center [28, 250] width 56 height 9
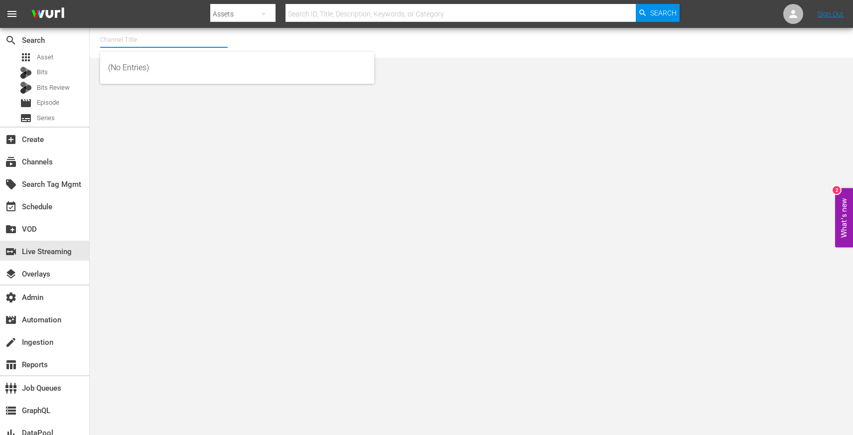
click at [127, 41] on input "text" at bounding box center [164, 40] width 128 height 24
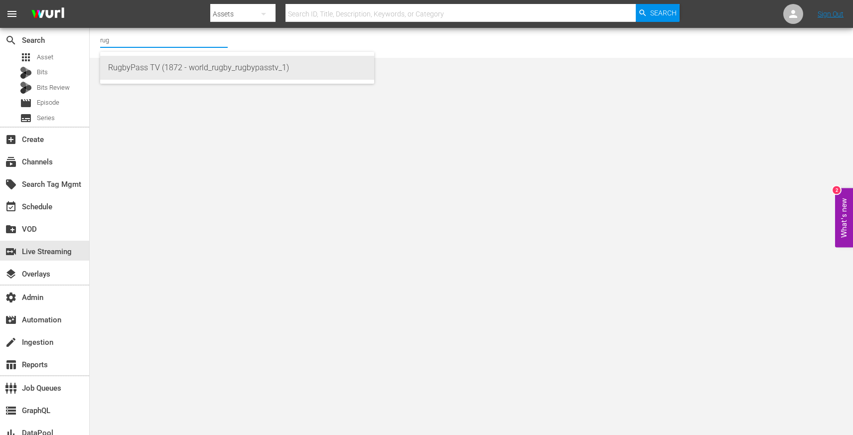
click at [219, 74] on div "RugbyPass TV (1872 - world_rugby_rugbypasstv_1)" at bounding box center [237, 68] width 258 height 24
type input "RugbyPass TV (1872 - world_rugby_rugbypasstv_1)"
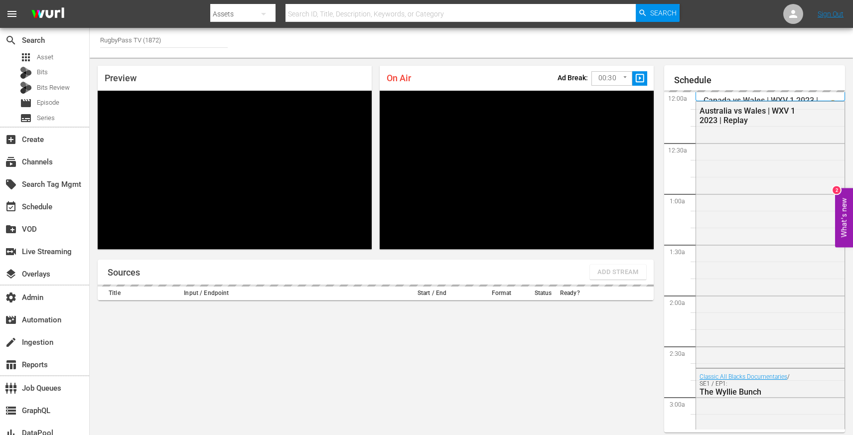
scroll to position [24, 0]
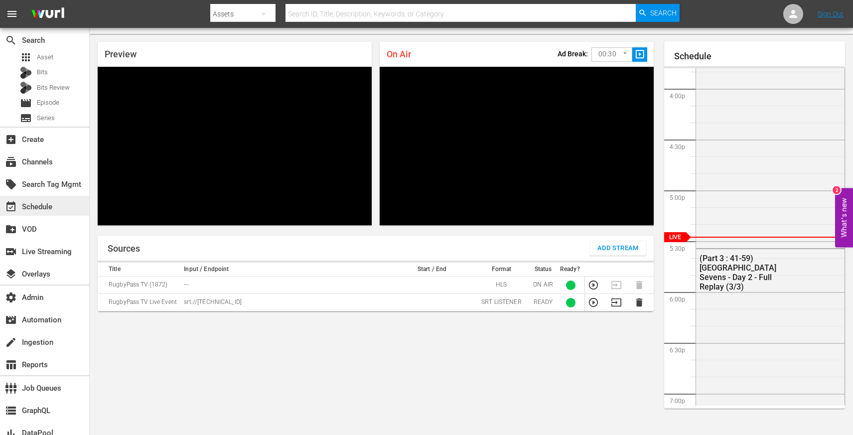
click at [37, 202] on div "event_available Schedule" at bounding box center [28, 205] width 56 height 9
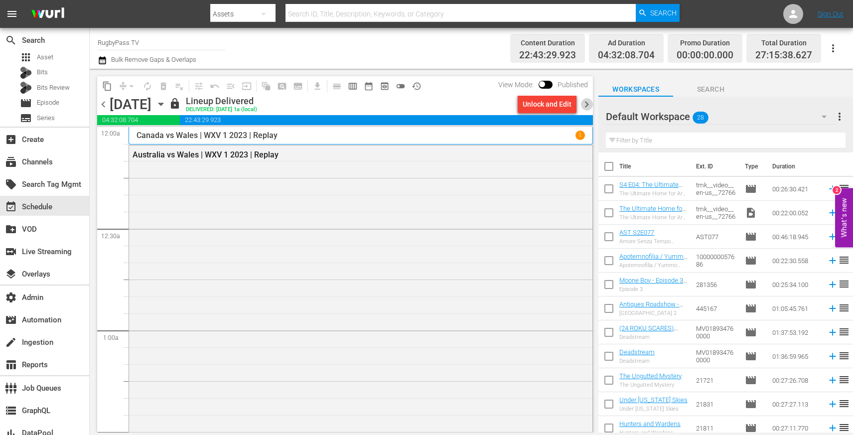
click at [591, 103] on span "chevron_right" at bounding box center [587, 104] width 12 height 12
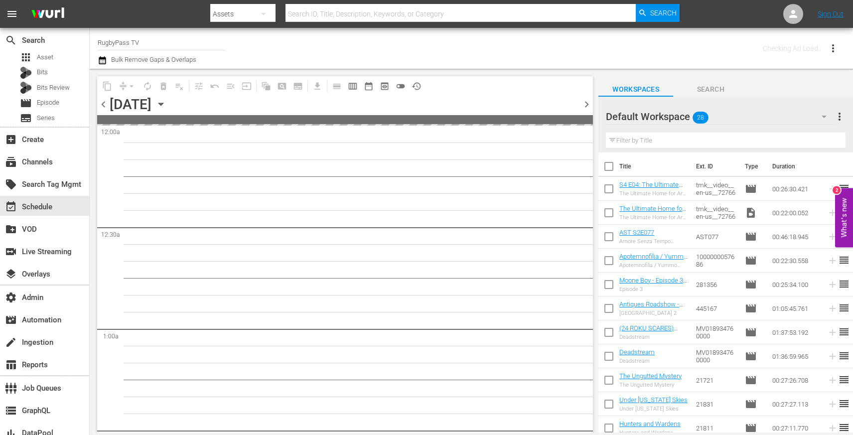
click at [591, 103] on span "chevron_right" at bounding box center [587, 104] width 12 height 12
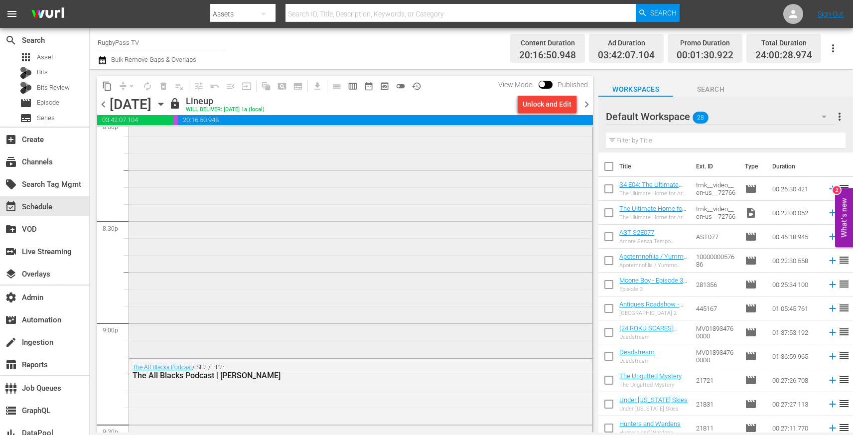
scroll to position [4073, 0]
click at [183, 336] on div "LIVE | Bayonne v Toulouse | Top 14" at bounding box center [361, 106] width 464 height 506
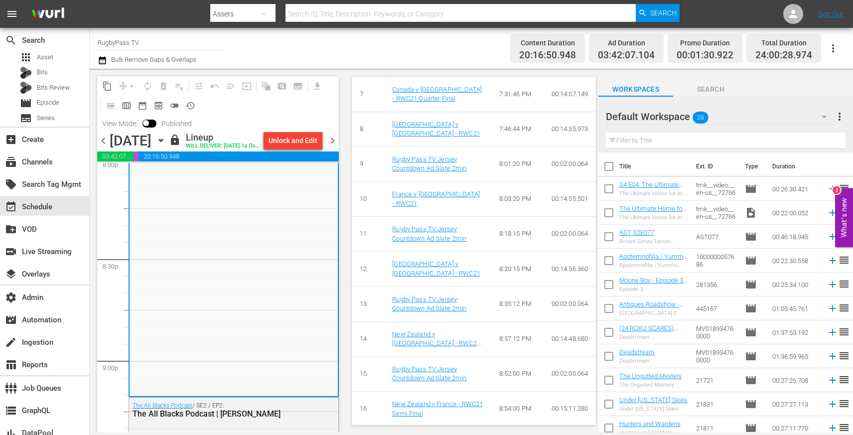
scroll to position [603, 0]
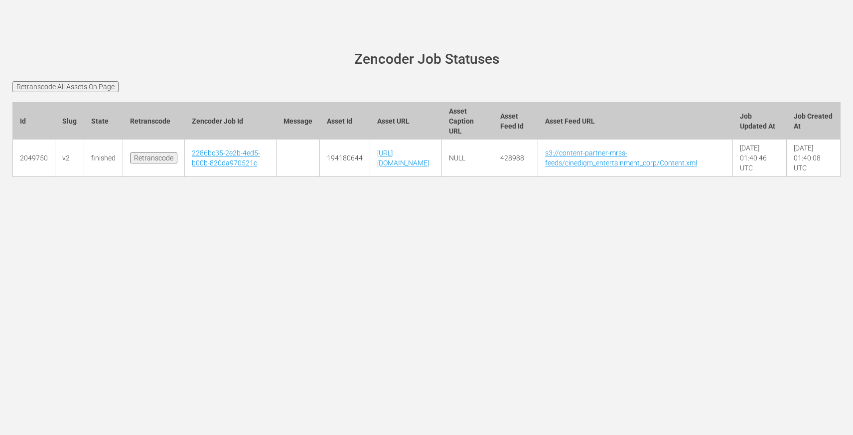
click at [154, 160] on input "Retranscode" at bounding box center [153, 158] width 47 height 11
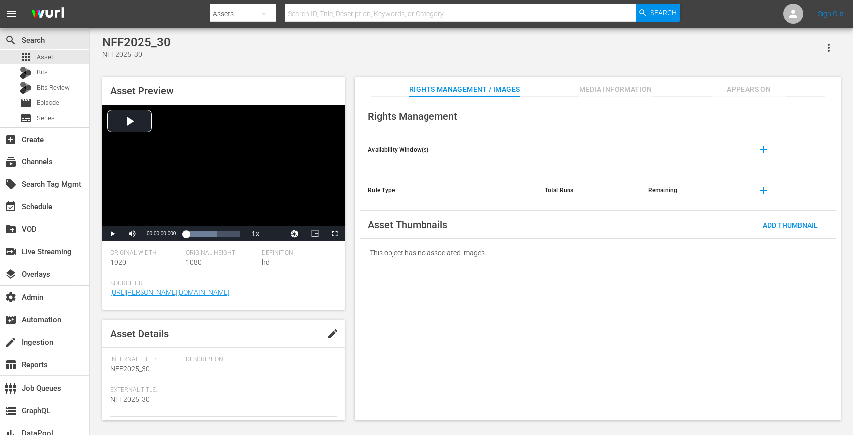
click at [724, 83] on span "Appears On" at bounding box center [749, 89] width 75 height 12
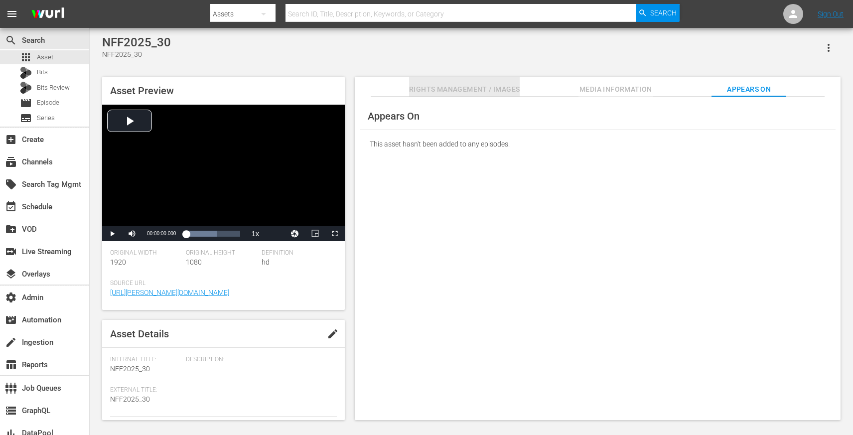
click at [448, 89] on span "Rights Management / Images" at bounding box center [464, 89] width 111 height 12
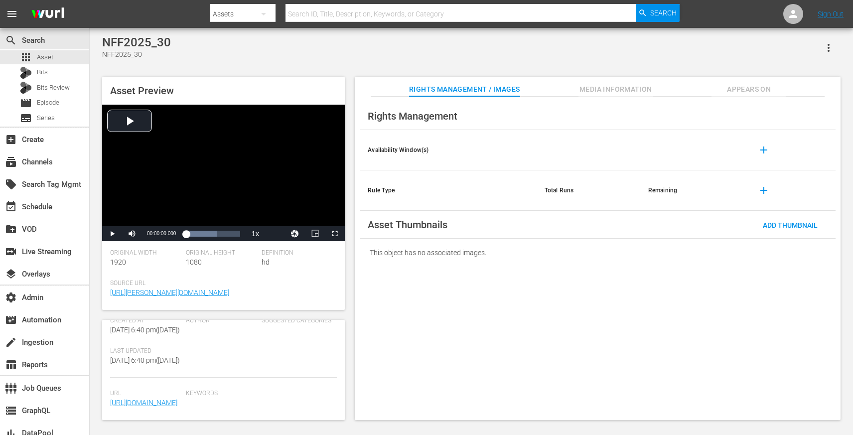
scroll to position [277, 0]
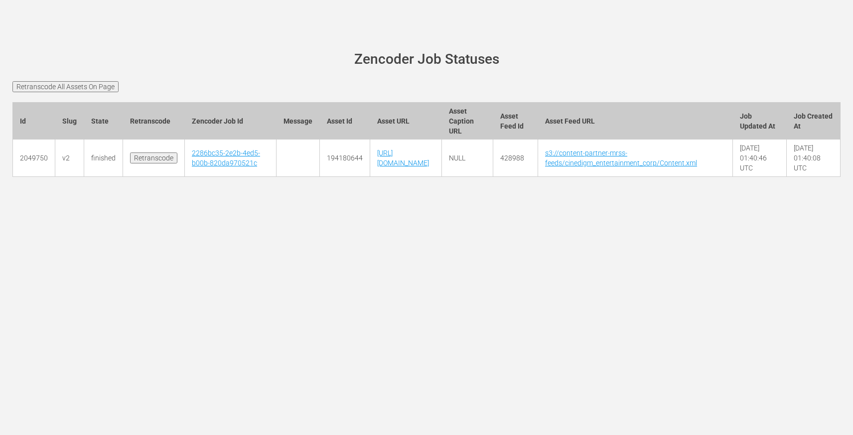
click at [159, 161] on input "Retranscode" at bounding box center [153, 158] width 47 height 11
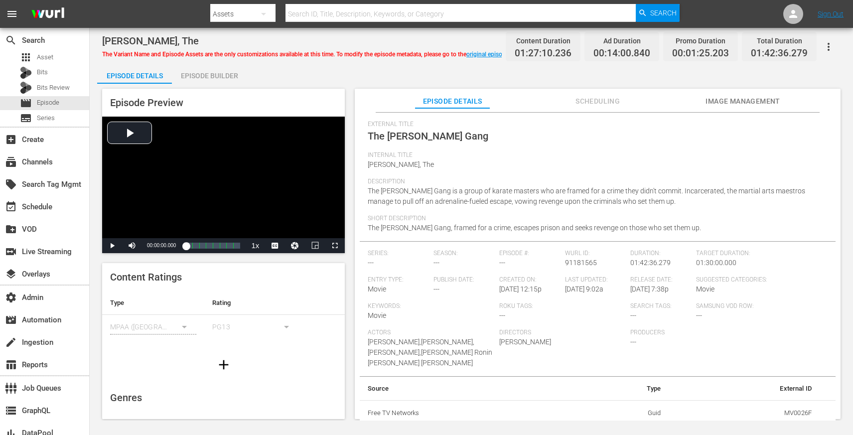
scroll to position [31, 0]
click at [377, 225] on span "The [PERSON_NAME] Gang, framed for a crime, escapes prison and seeks revenge on…" at bounding box center [534, 225] width 333 height 8
click at [427, 208] on div "Description The [PERSON_NAME] Gang is a group of karate masters who are framed …" at bounding box center [598, 193] width 460 height 37
click at [582, 110] on hr at bounding box center [598, 110] width 444 height 0
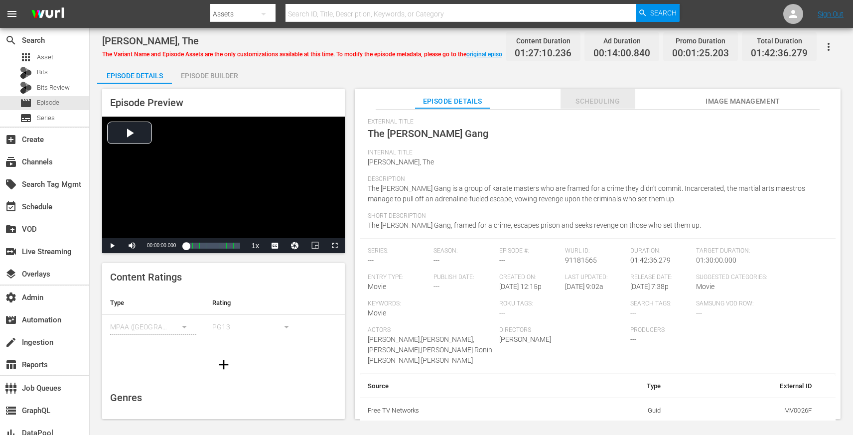
click at [584, 107] on span "Scheduling" at bounding box center [598, 101] width 75 height 12
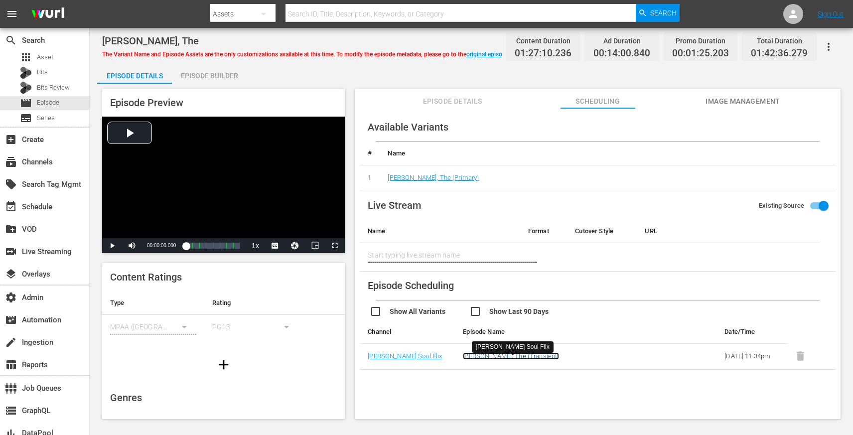
click at [504, 360] on link "[PERSON_NAME], The (Transient)" at bounding box center [511, 355] width 96 height 7
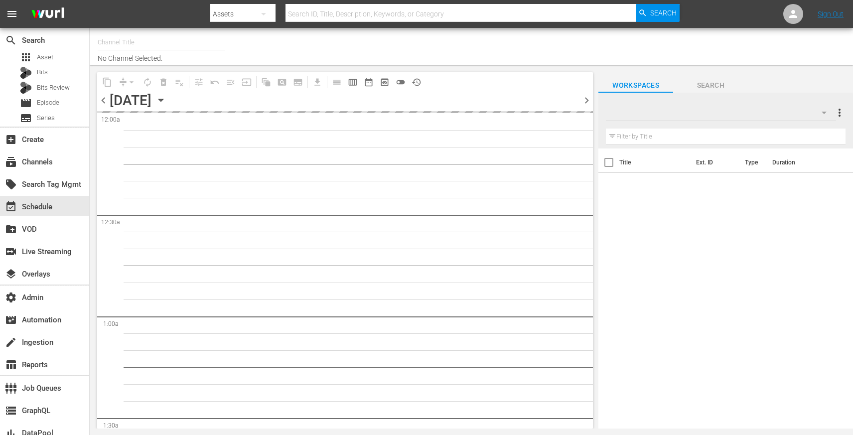
type input "Soul Flix (1949)"
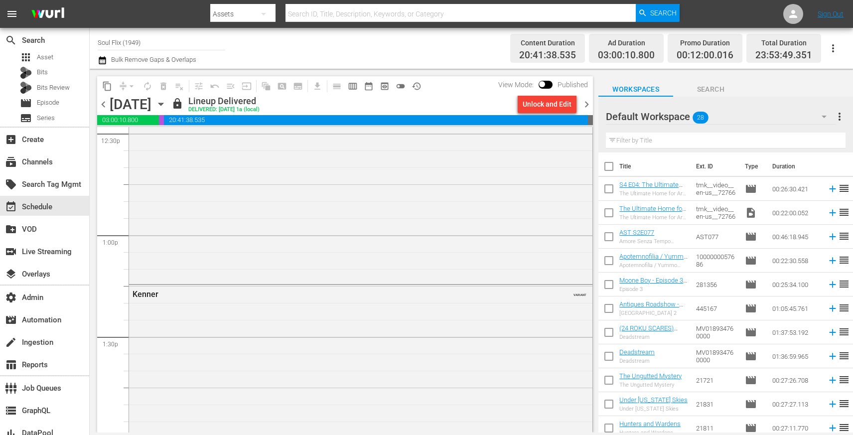
scroll to position [2637, 0]
click at [546, 84] on input "checkbox" at bounding box center [542, 86] width 21 height 7
checkbox input "true"
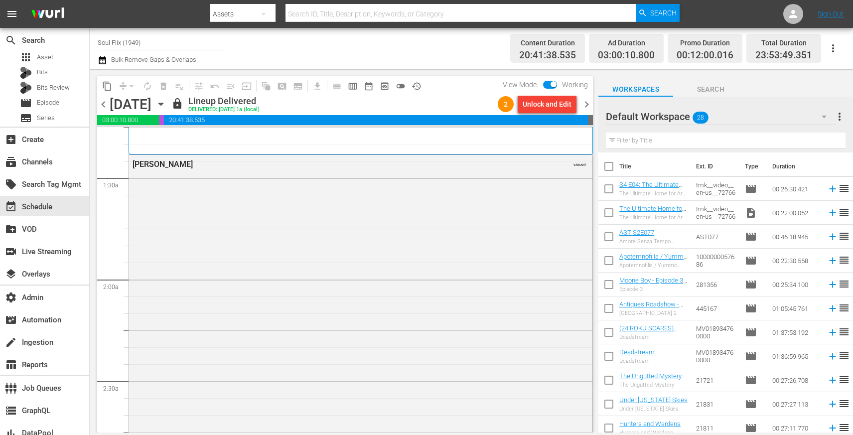
scroll to position [0, 0]
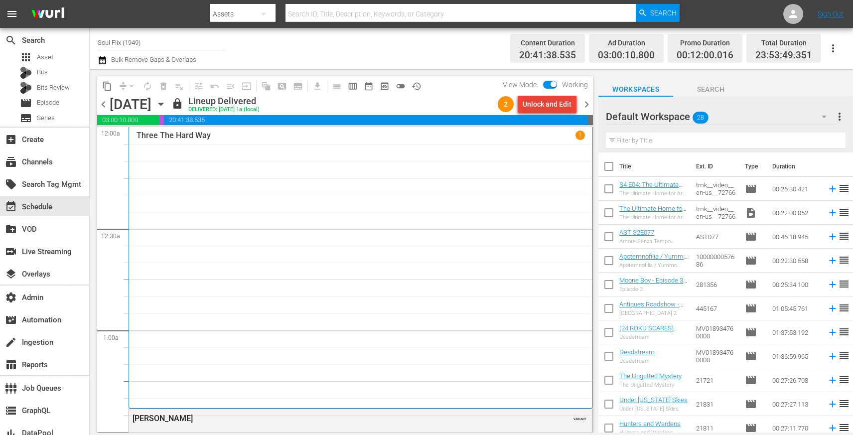
click at [534, 101] on div "Unlock and Edit" at bounding box center [547, 104] width 49 height 18
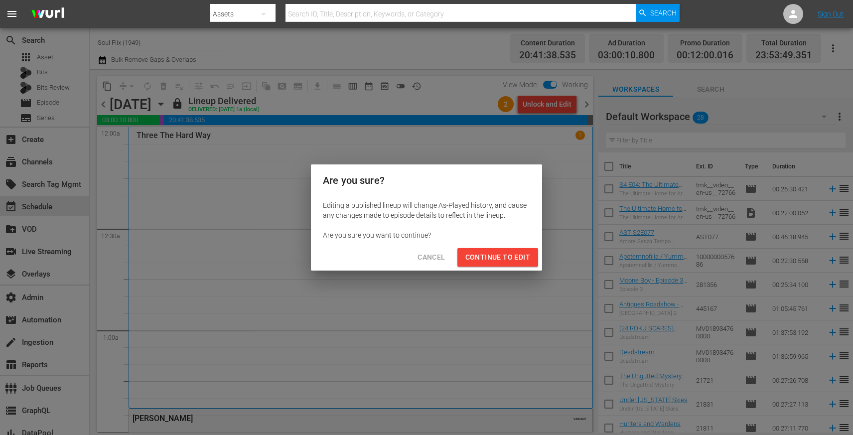
click at [520, 261] on span "Continue to Edit" at bounding box center [498, 257] width 65 height 12
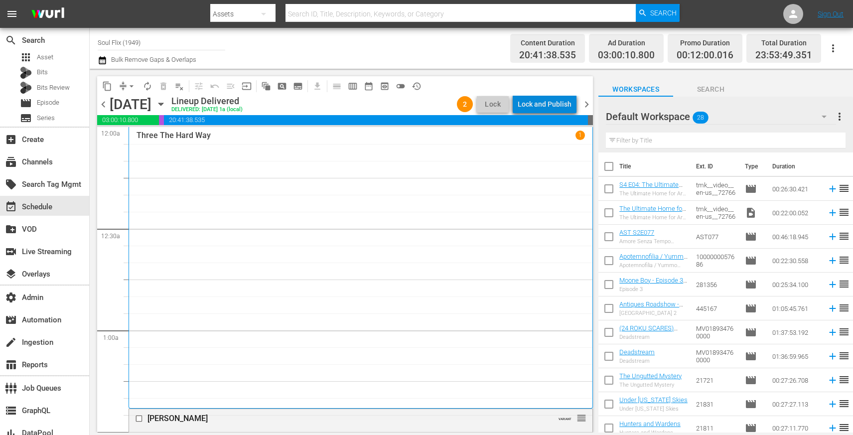
click at [550, 113] on div "Lock and Publish" at bounding box center [545, 104] width 54 height 18
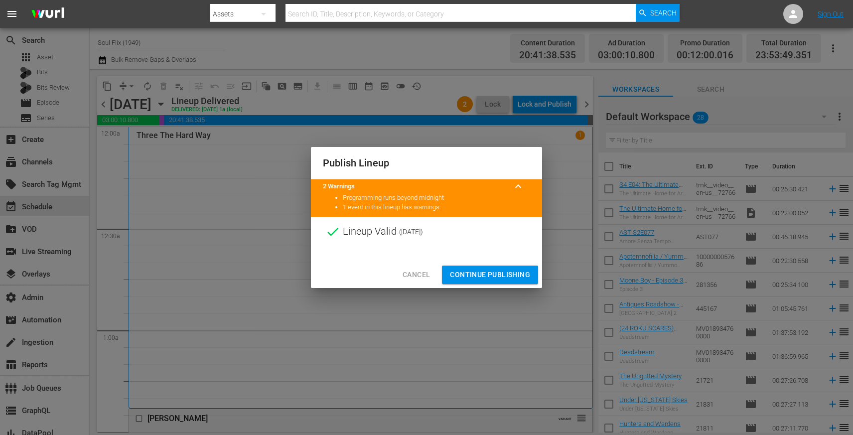
click at [493, 276] on span "Continue Publishing" at bounding box center [490, 275] width 80 height 12
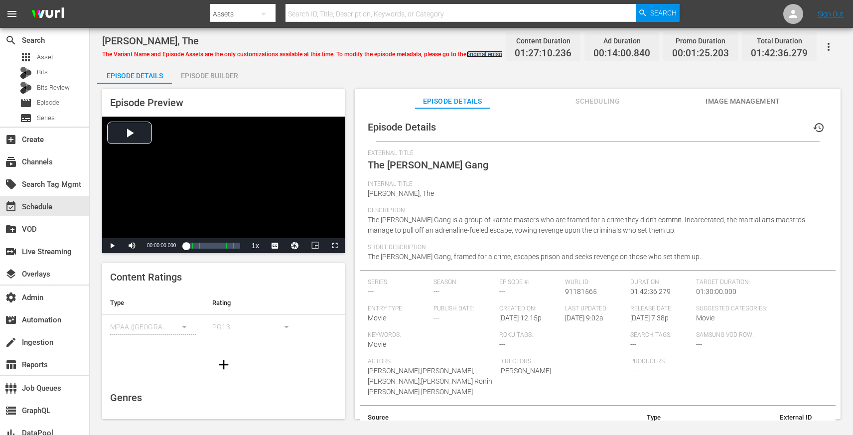
click at [487, 57] on link "original episode" at bounding box center [488, 54] width 42 height 7
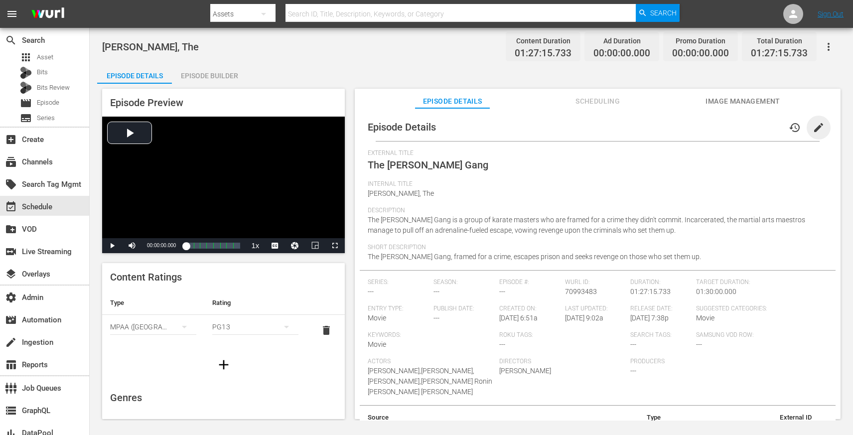
click at [813, 129] on span "edit" at bounding box center [819, 128] width 12 height 12
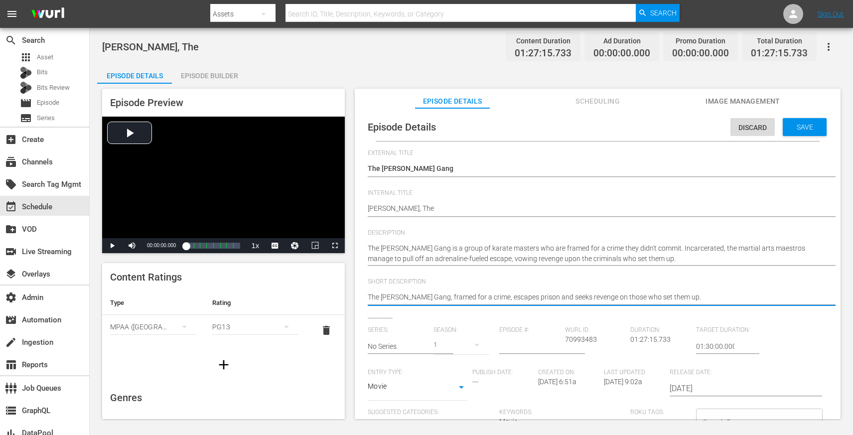
type textarea "The [PERSON_NAME] Gang, framed for a crime, escapes prison and seeks revenge on…"
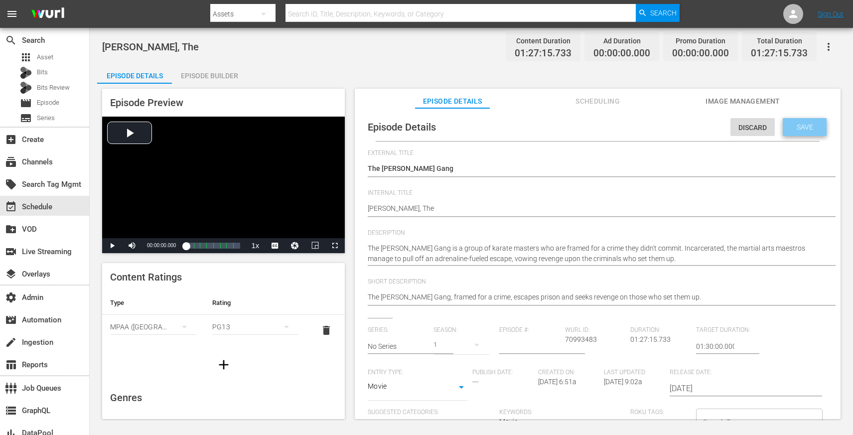
click at [798, 125] on span "Save" at bounding box center [805, 127] width 32 height 8
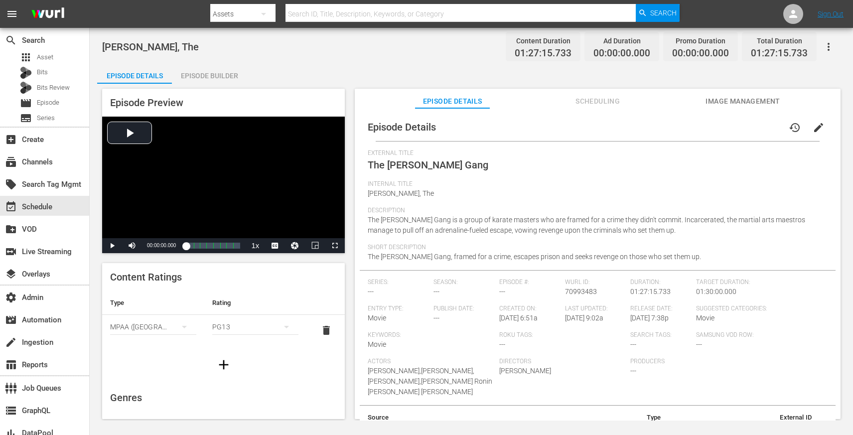
click at [813, 125] on span "edit" at bounding box center [819, 128] width 12 height 12
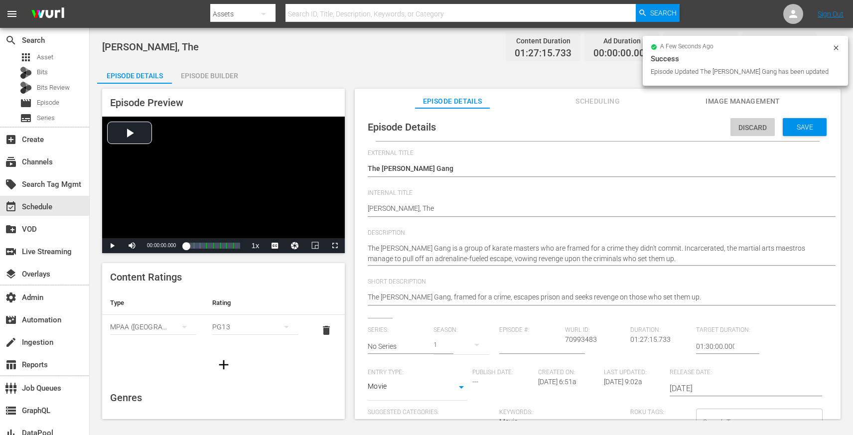
click at [734, 125] on span "Discard" at bounding box center [753, 128] width 44 height 8
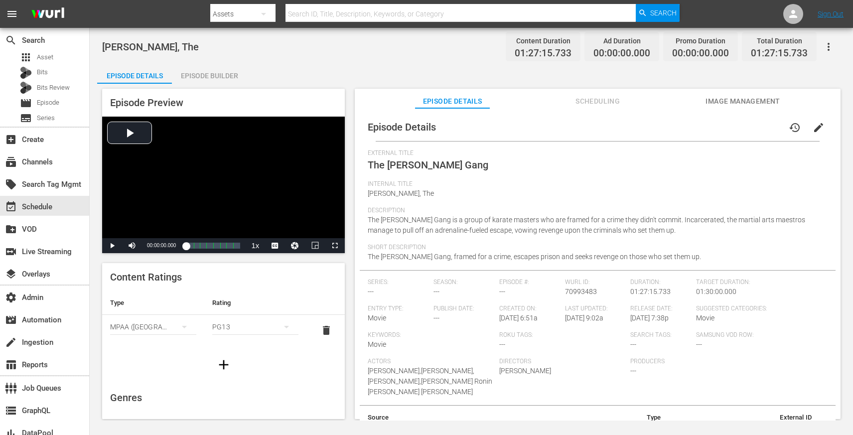
click at [820, 128] on button "edit" at bounding box center [819, 128] width 24 height 24
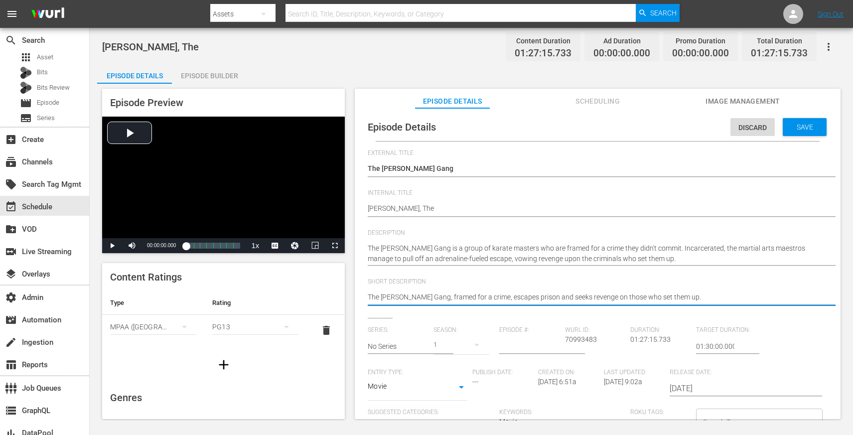
type textarea "The [PERSON_NAME] Gang, framed for a crime, escapes prison and seeks revenge on…"
click at [817, 124] on div "Save" at bounding box center [805, 127] width 44 height 18
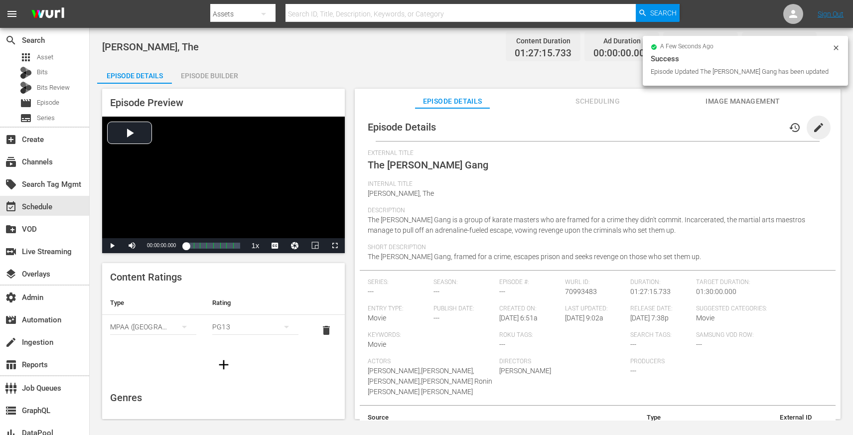
click at [815, 132] on span "edit" at bounding box center [819, 128] width 12 height 12
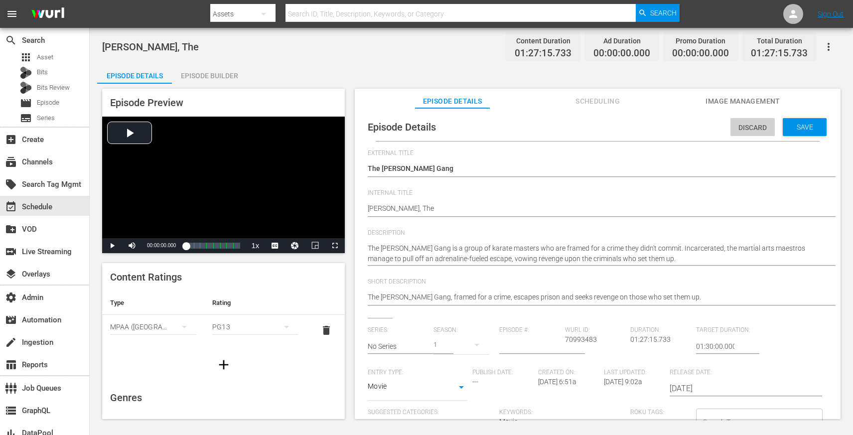
click at [750, 123] on div "Discard" at bounding box center [753, 127] width 44 height 18
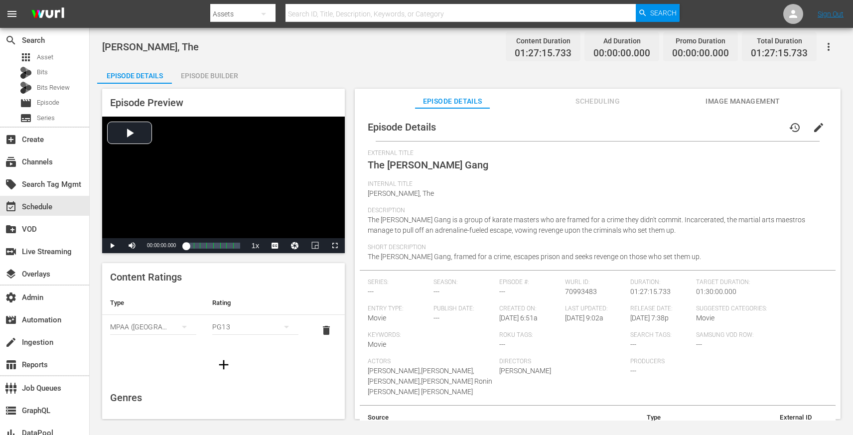
click at [695, 255] on div "Short Description The [PERSON_NAME] Gang, framed for a crime, escapes prison an…" at bounding box center [598, 257] width 460 height 26
click at [819, 129] on button "edit" at bounding box center [819, 128] width 24 height 24
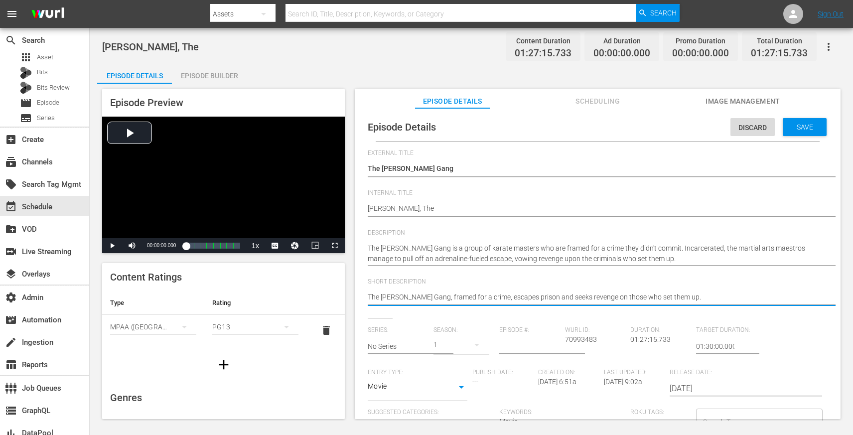
type textarea "The [PERSON_NAME] Gang, framed for a crime, escapes prison and seeks revenge on…"
click at [813, 128] on span "Save" at bounding box center [805, 127] width 32 height 8
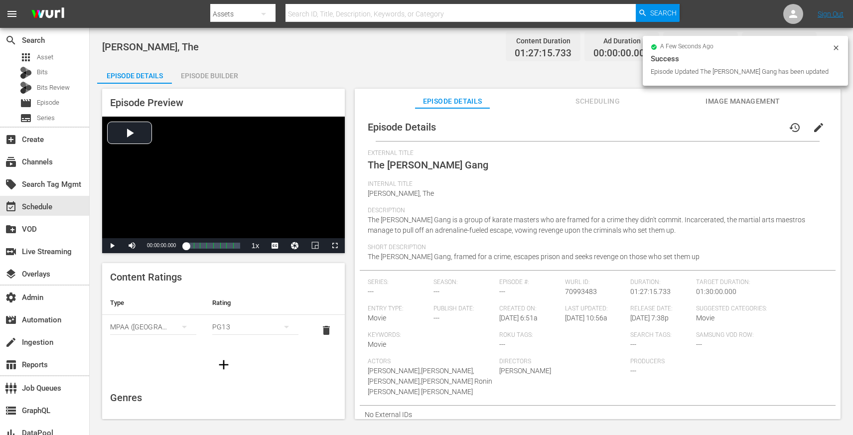
click at [813, 128] on span "edit" at bounding box center [819, 128] width 12 height 12
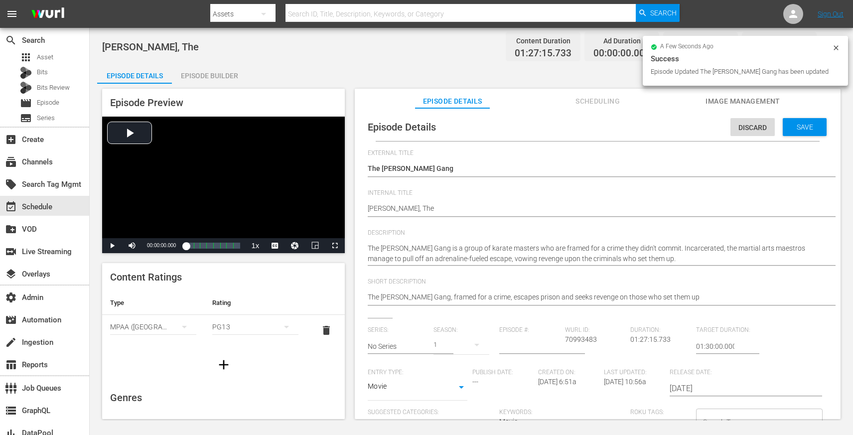
click at [733, 305] on hr at bounding box center [608, 305] width 480 height 1
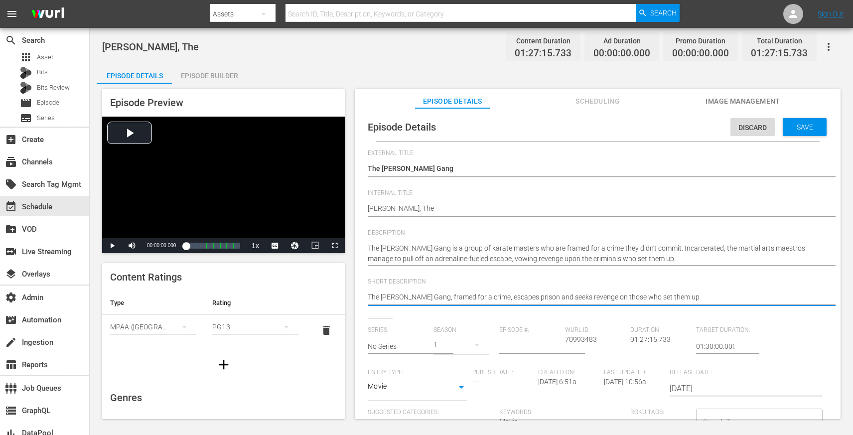
type textarea "The [PERSON_NAME] Gang, framed for a crime, escapes prison and seeks revenge on…"
click at [812, 123] on span "Save" at bounding box center [805, 127] width 32 height 8
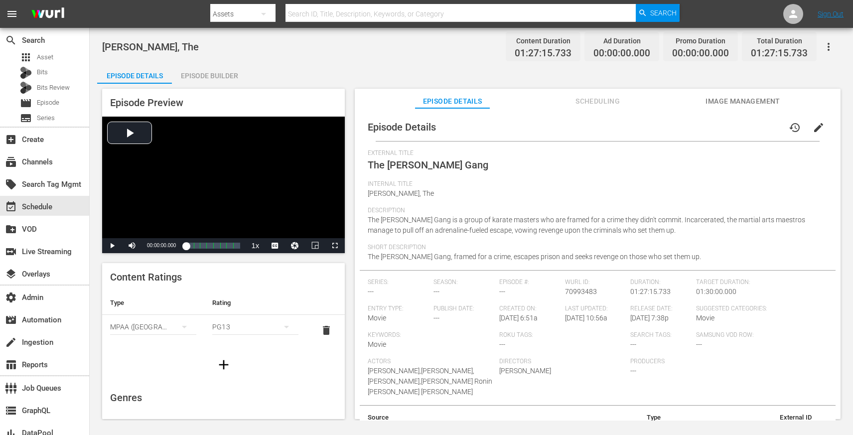
click at [590, 108] on button "Scheduling" at bounding box center [598, 99] width 75 height 20
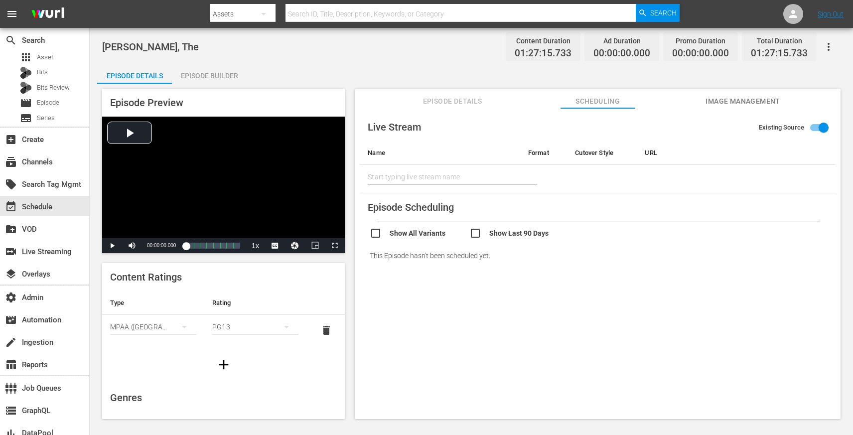
click at [422, 236] on input "checkbox" at bounding box center [420, 234] width 100 height 14
checkbox input "true"
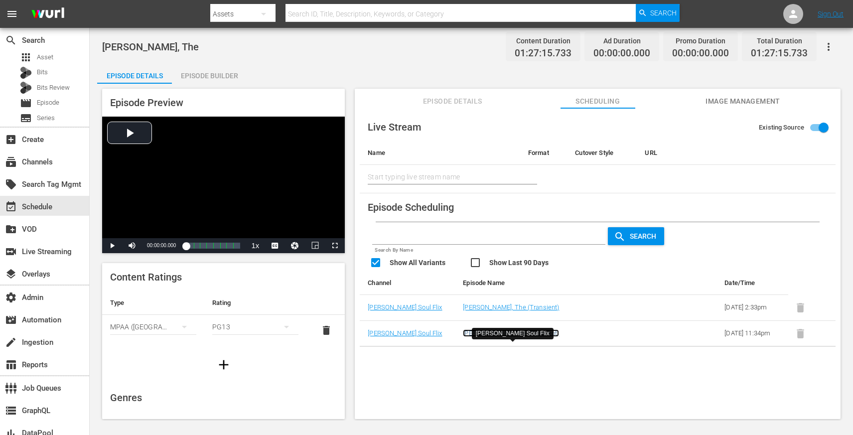
click at [500, 337] on link "[PERSON_NAME], The (Transient)" at bounding box center [511, 332] width 96 height 7
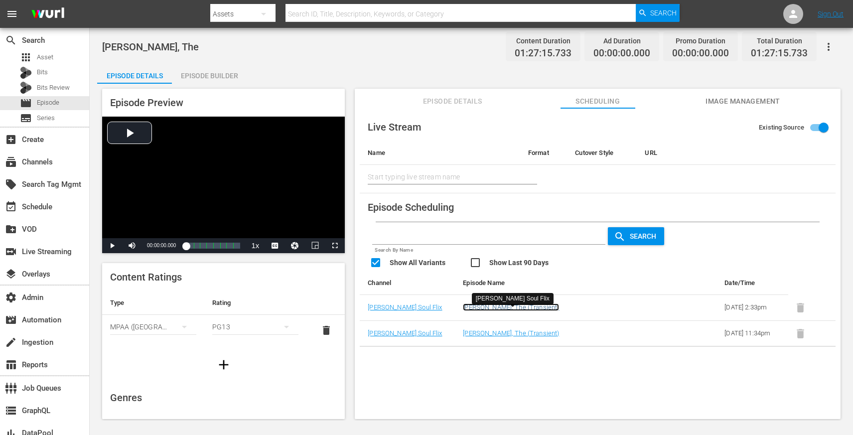
click at [499, 311] on link "[PERSON_NAME], The (Transient)" at bounding box center [511, 307] width 96 height 7
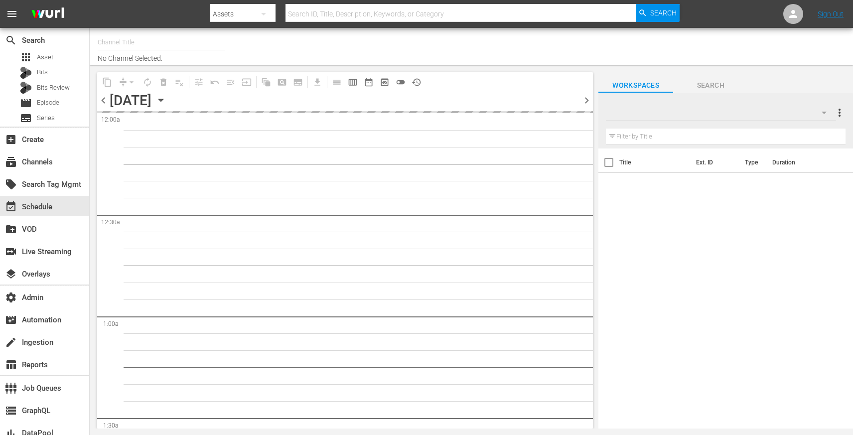
type input "Soul Flix (1949)"
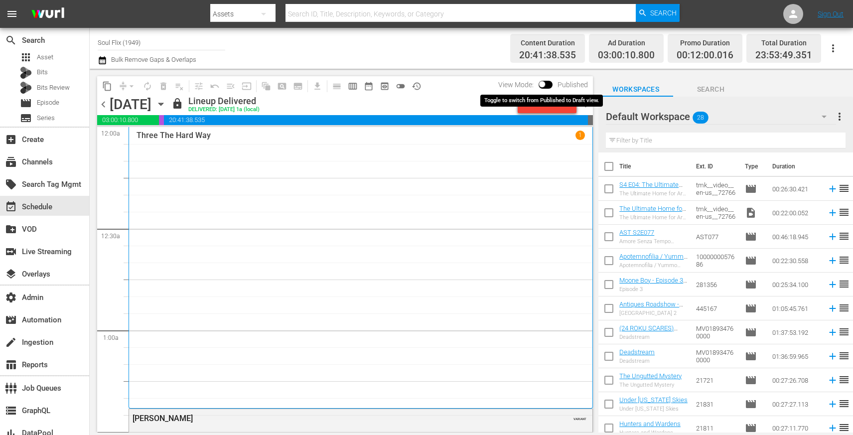
click at [546, 87] on input "checkbox" at bounding box center [542, 86] width 21 height 7
checkbox input "true"
click at [545, 105] on div "Unlock and Edit" at bounding box center [547, 104] width 49 height 18
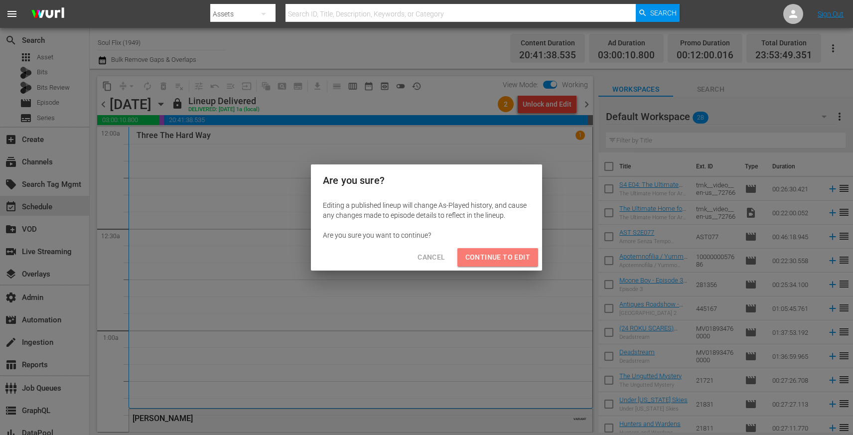
click at [501, 259] on span "Continue to Edit" at bounding box center [498, 257] width 65 height 12
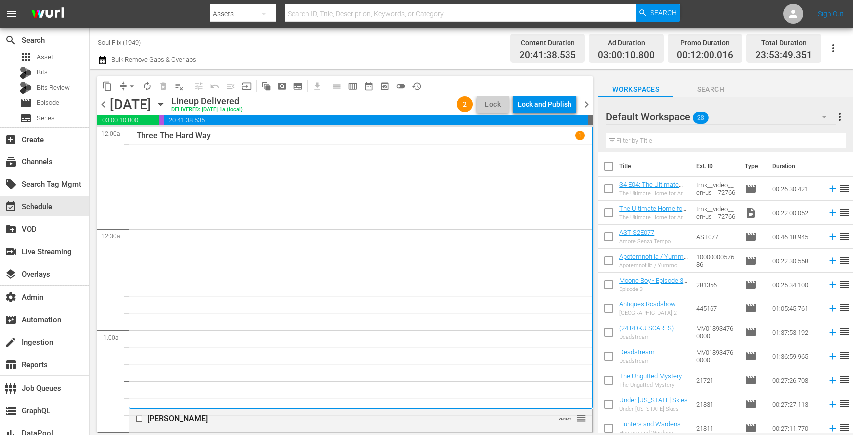
click at [557, 101] on div "Lock and Publish" at bounding box center [545, 104] width 54 height 18
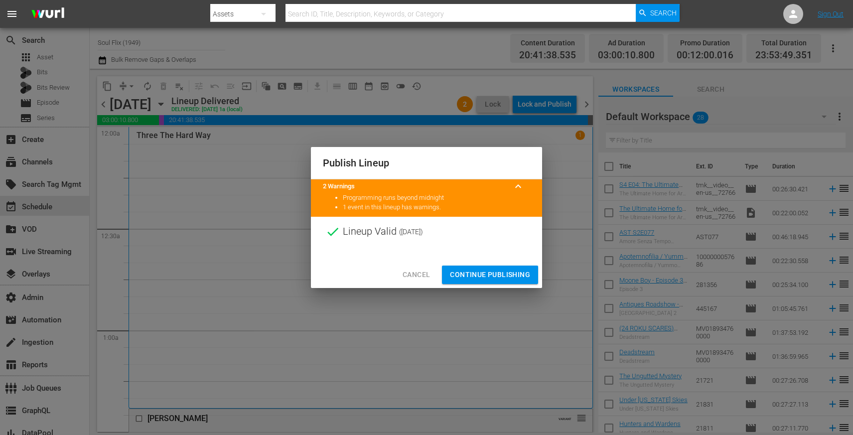
click at [504, 272] on span "Continue Publishing" at bounding box center [490, 275] width 80 height 12
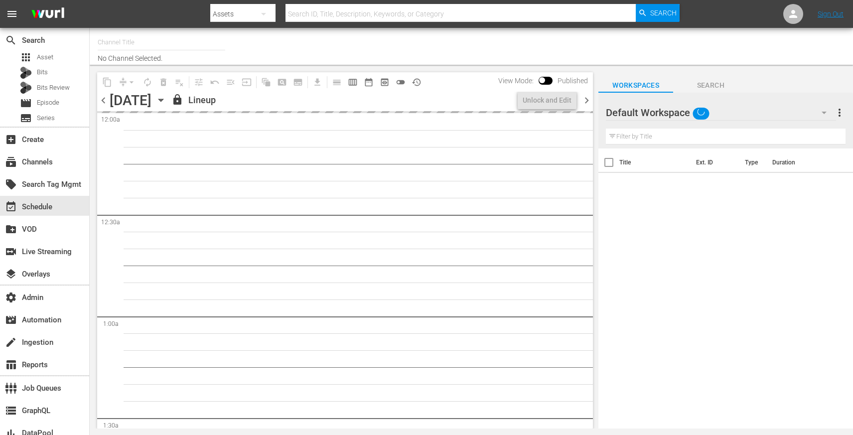
type input "Soul Flix (1949)"
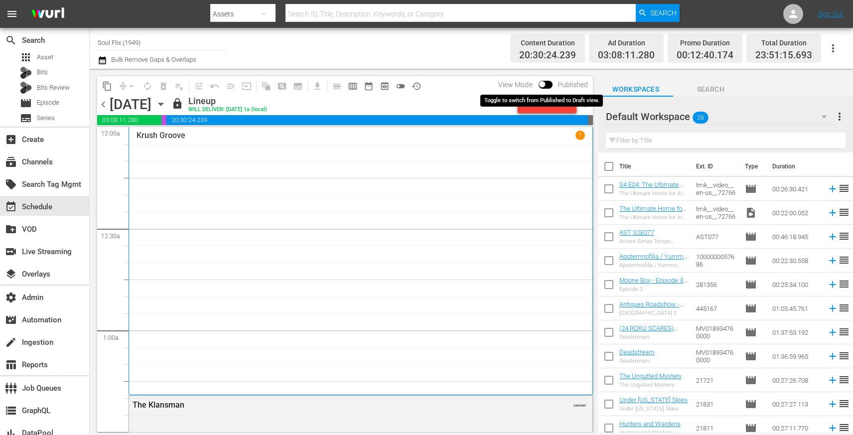
click at [548, 85] on input "checkbox" at bounding box center [542, 86] width 21 height 7
click at [552, 88] on input "checkbox" at bounding box center [553, 86] width 21 height 7
checkbox input "false"
click at [545, 105] on div "Unlock and Edit" at bounding box center [547, 104] width 49 height 18
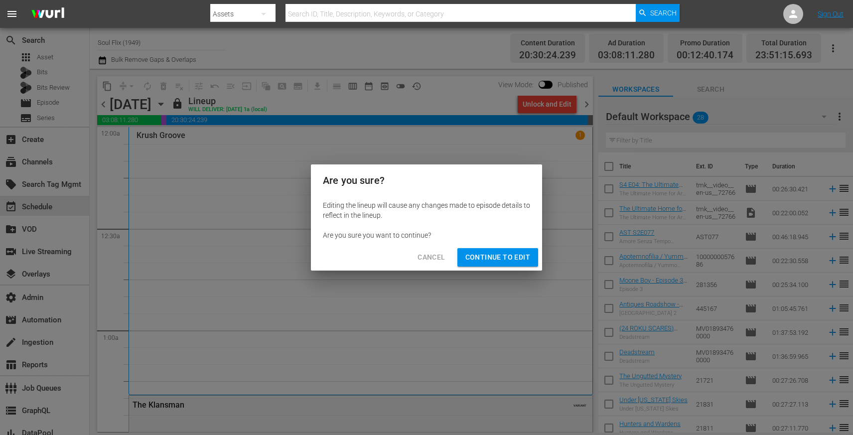
click at [522, 255] on span "Continue to Edit" at bounding box center [498, 257] width 65 height 12
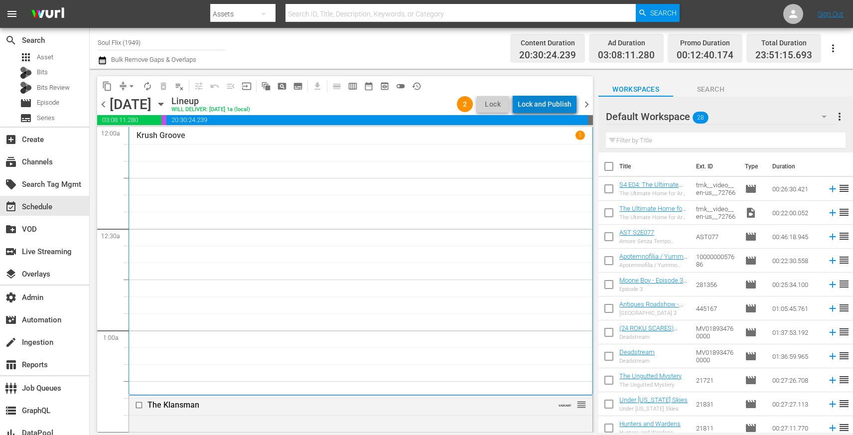
click at [558, 109] on div "Lock and Publish" at bounding box center [545, 104] width 54 height 18
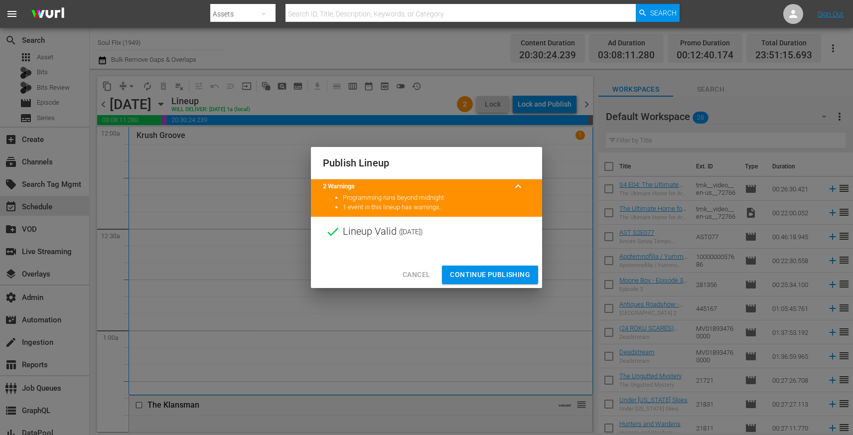
click at [509, 267] on button "Continue Publishing" at bounding box center [490, 275] width 96 height 18
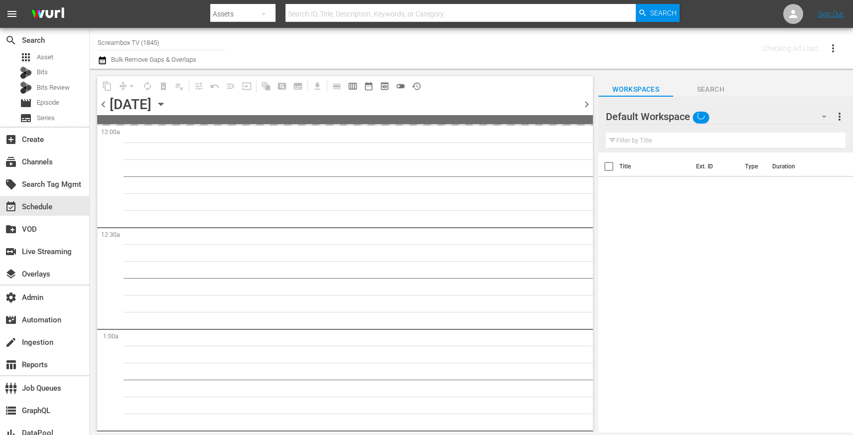
type input "Screambox TV (1845)"
